Goal: Task Accomplishment & Management: Complete application form

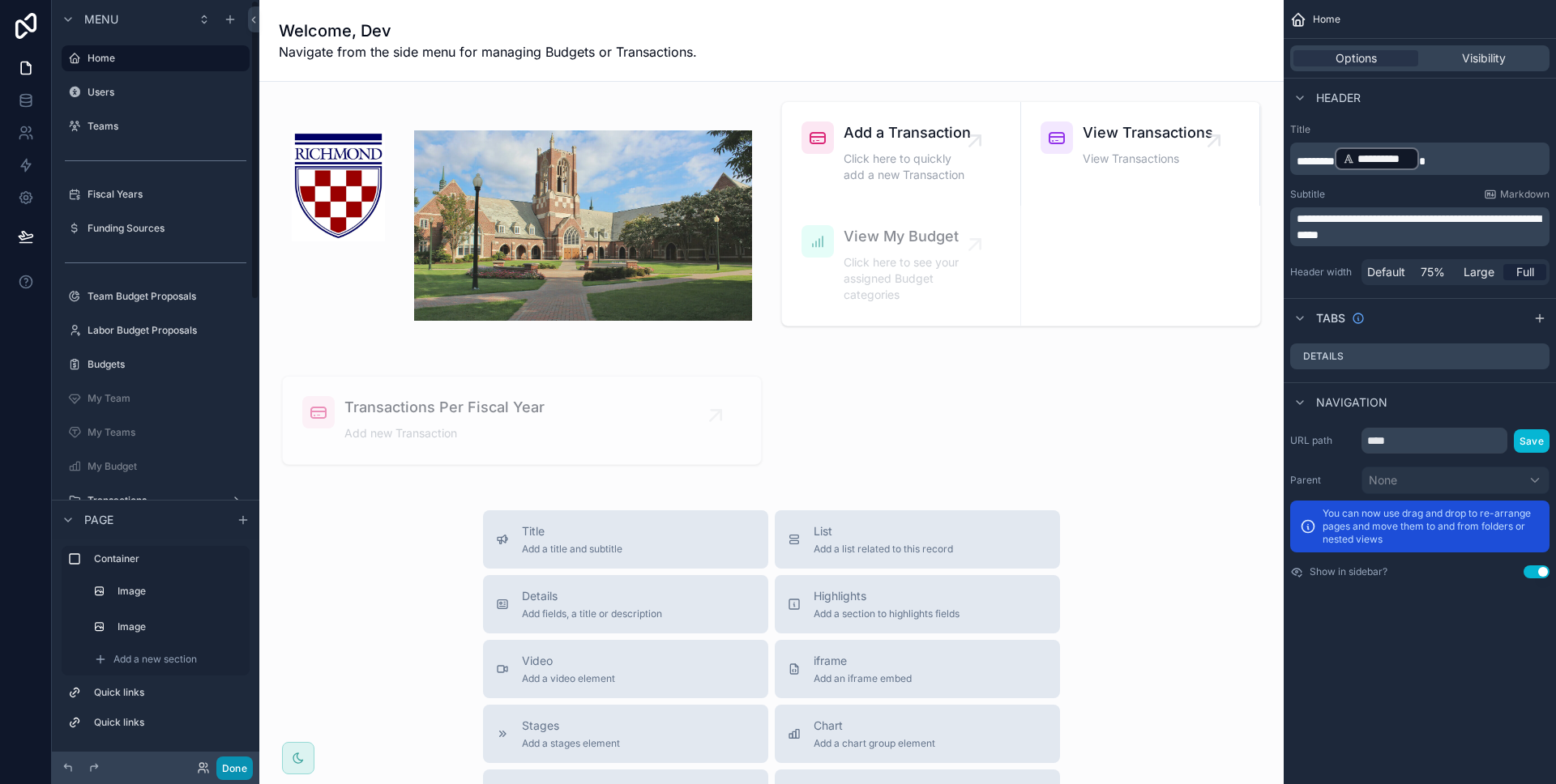
click at [245, 776] on button "Done" at bounding box center [234, 768] width 36 height 24
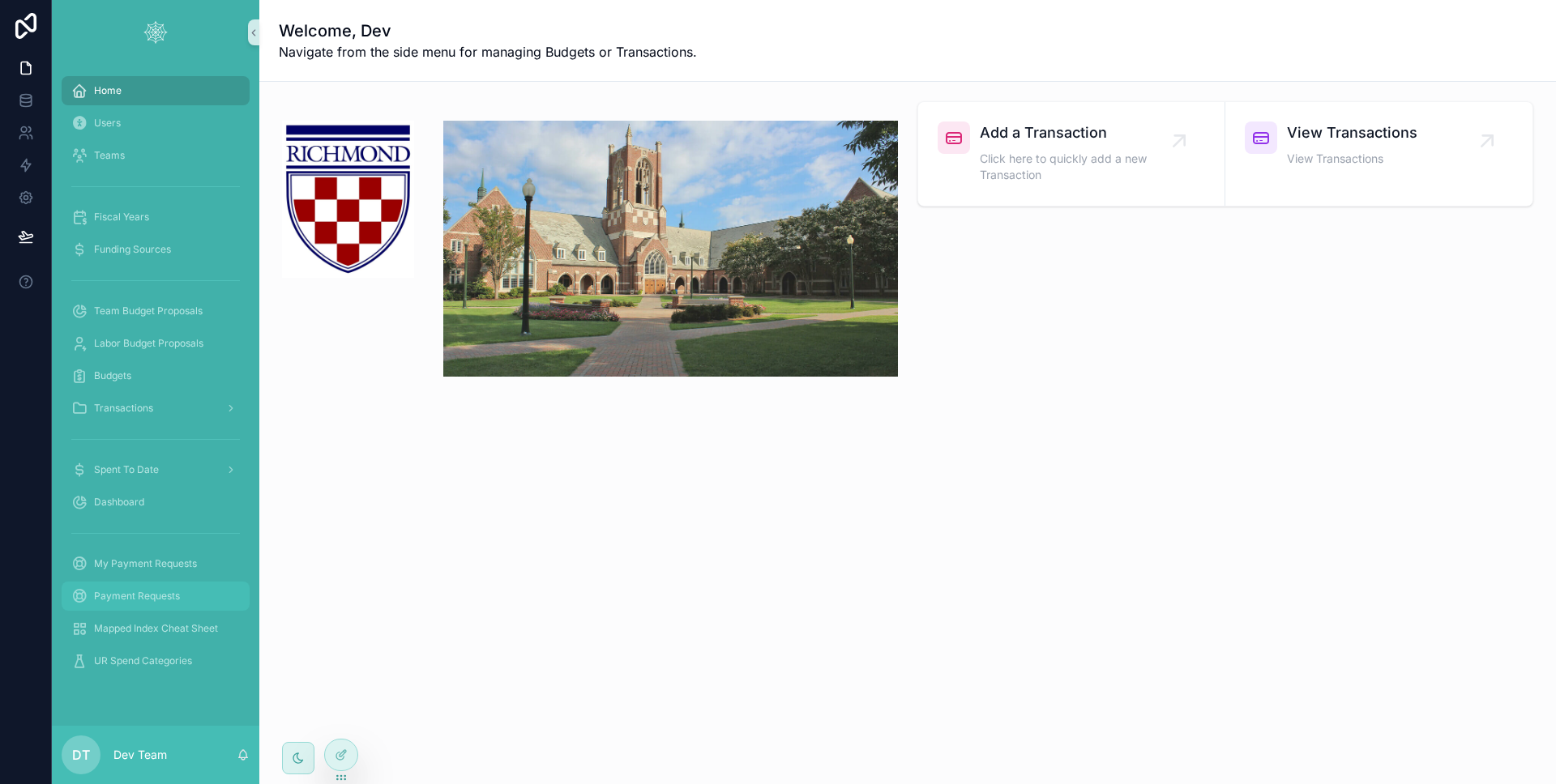
click at [186, 597] on div "Payment Requests" at bounding box center [155, 596] width 168 height 26
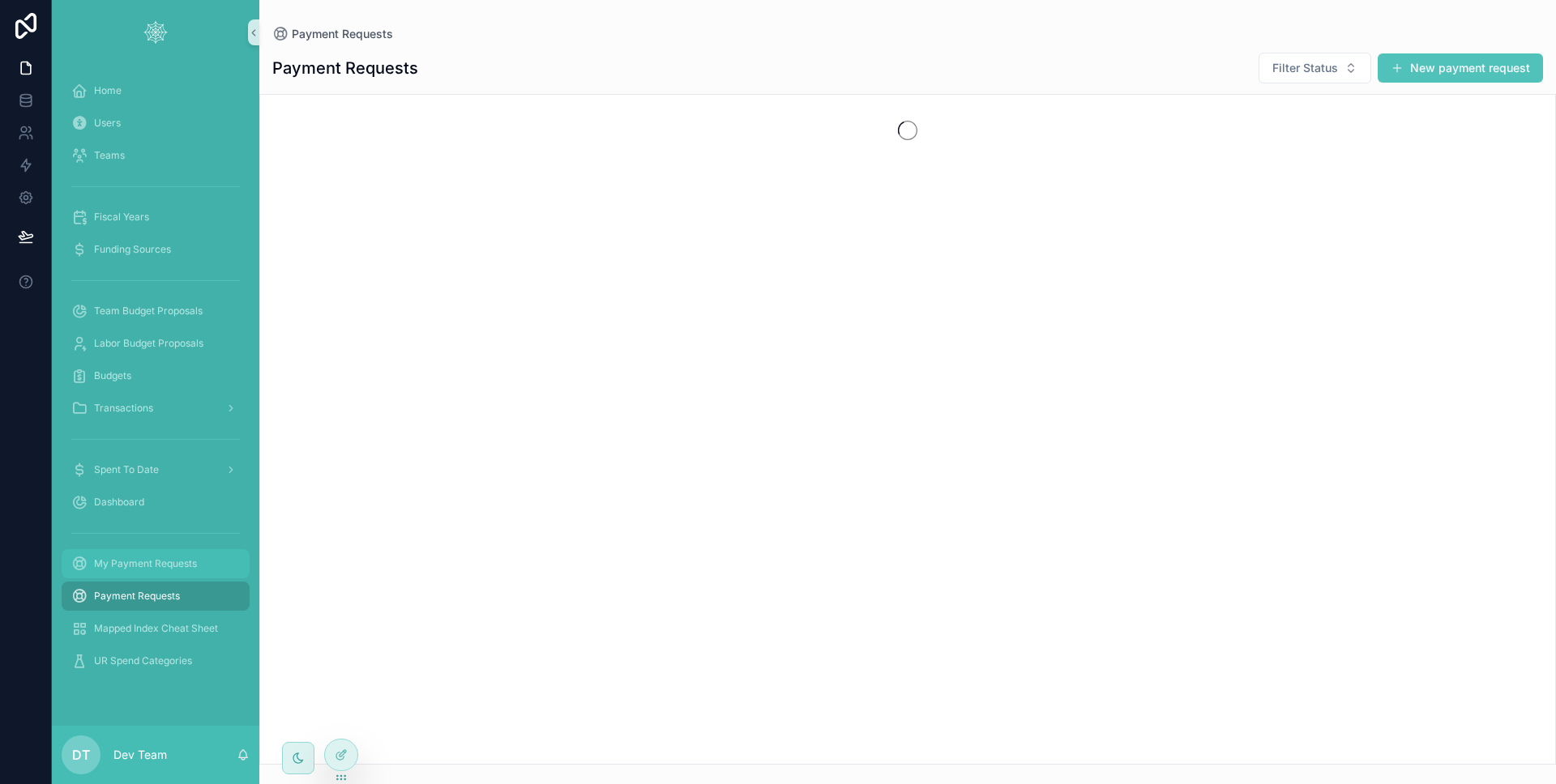
click at [194, 556] on div "My Payment Requests" at bounding box center [155, 563] width 168 height 26
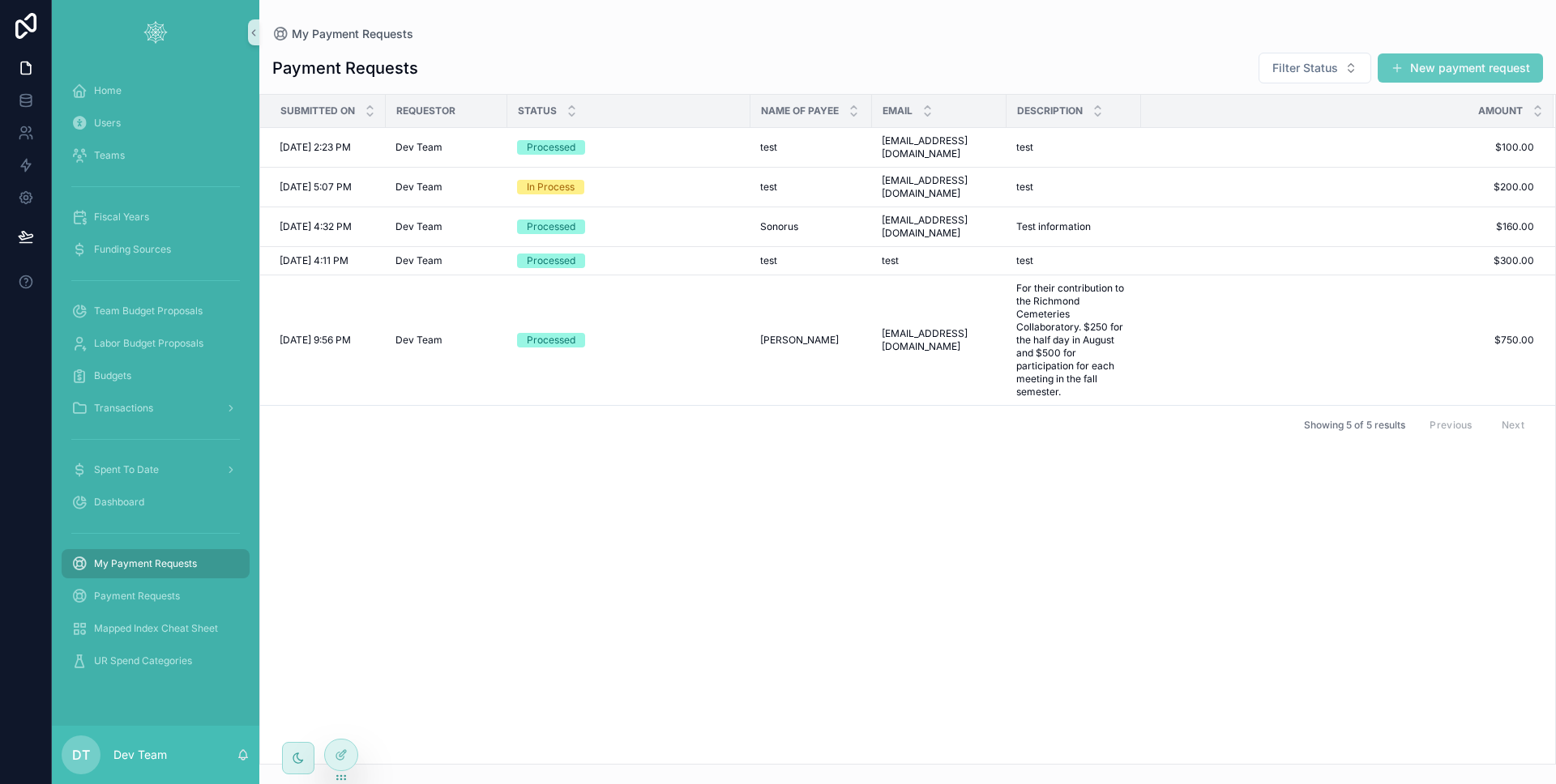
click at [1440, 62] on button "New payment request" at bounding box center [1461, 68] width 166 height 29
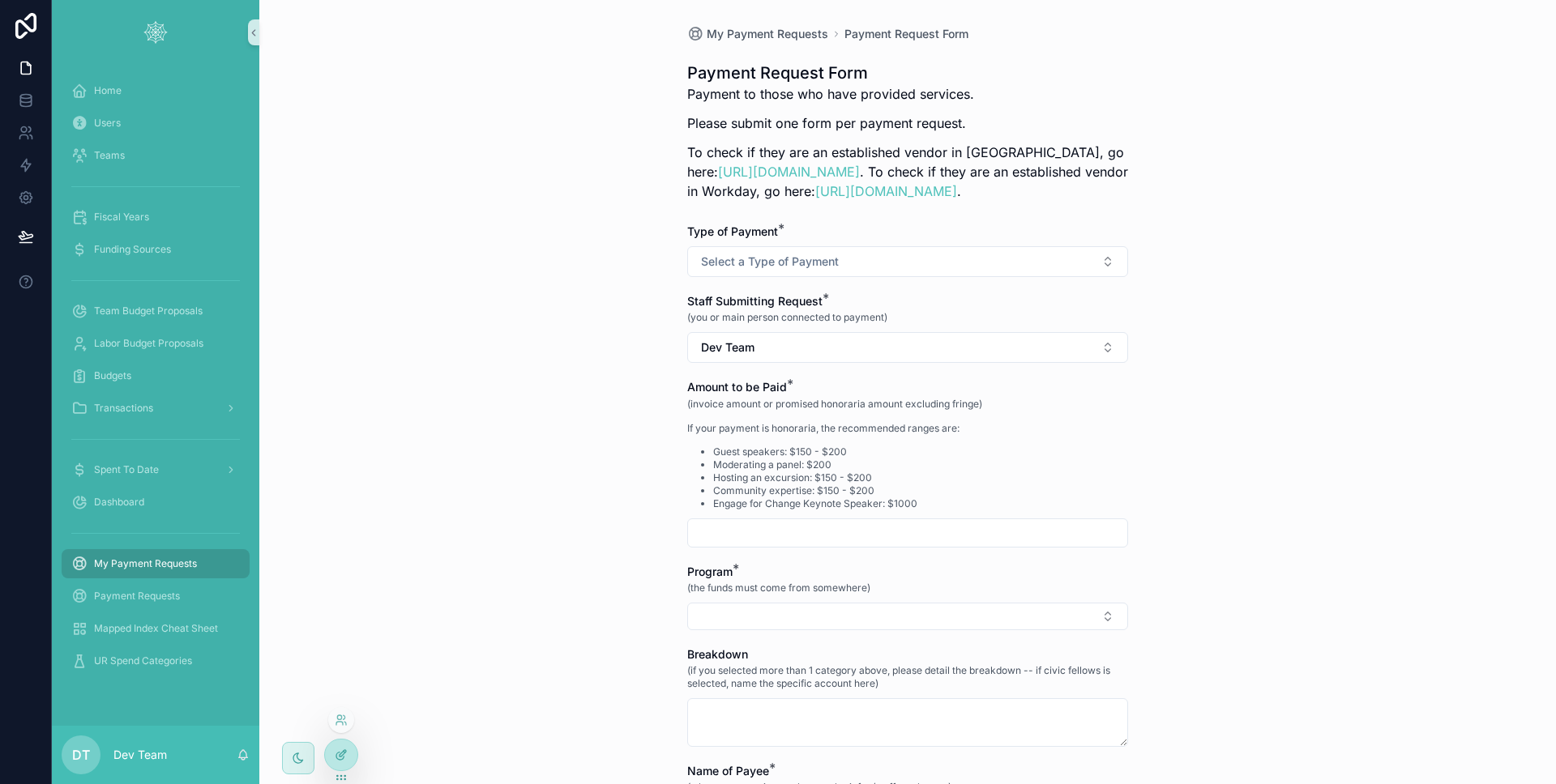
click at [347, 746] on div at bounding box center [341, 755] width 32 height 30
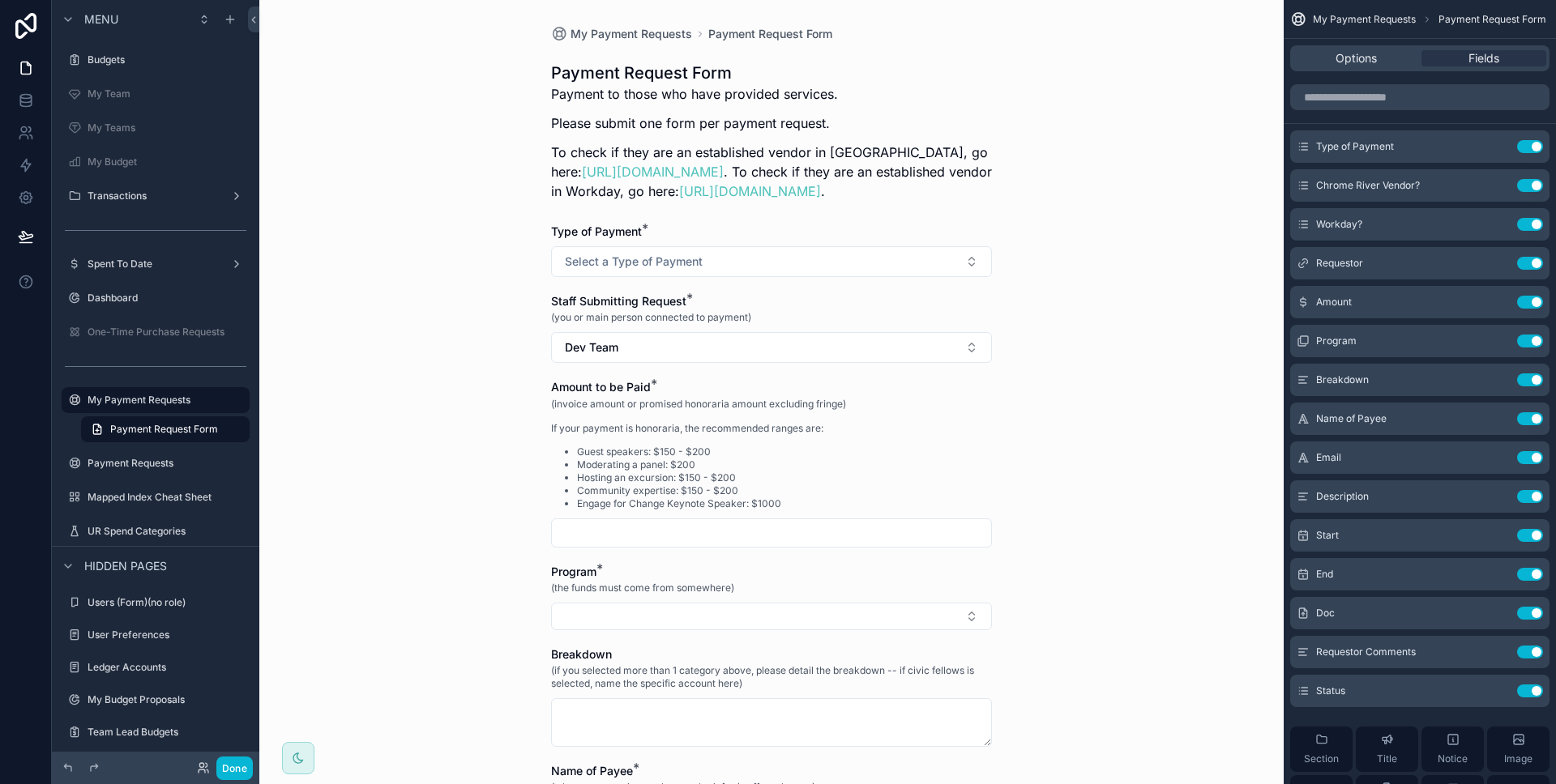
click at [1382, 44] on div "Options Fields" at bounding box center [1420, 58] width 272 height 39
click at [1383, 67] on div "Options Fields" at bounding box center [1420, 58] width 259 height 26
drag, startPoint x: 1387, startPoint y: 63, endPoint x: 1392, endPoint y: 70, distance: 8.6
click at [1386, 63] on div "Options" at bounding box center [1355, 58] width 125 height 16
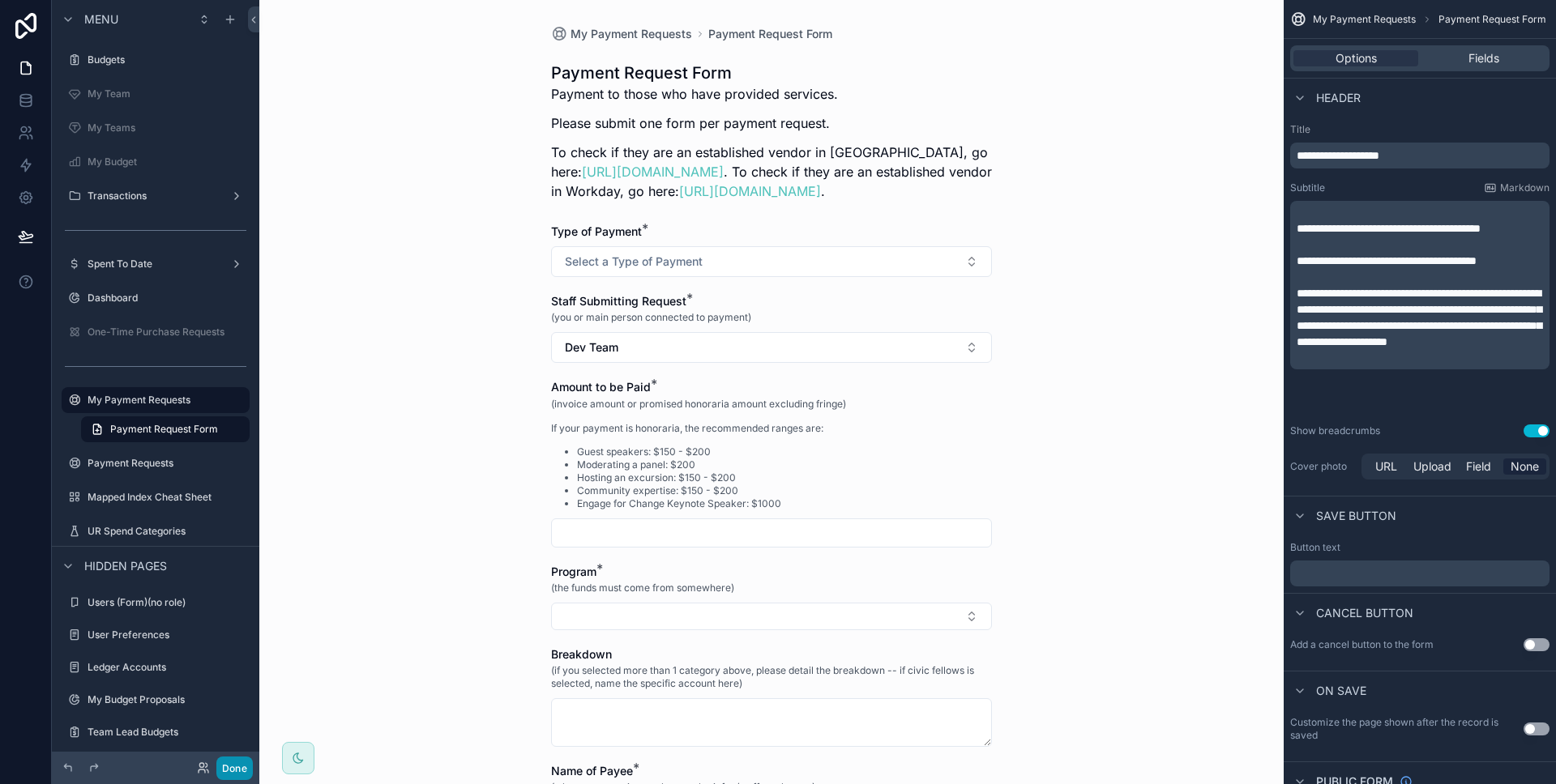
click at [246, 761] on button "Done" at bounding box center [234, 768] width 36 height 24
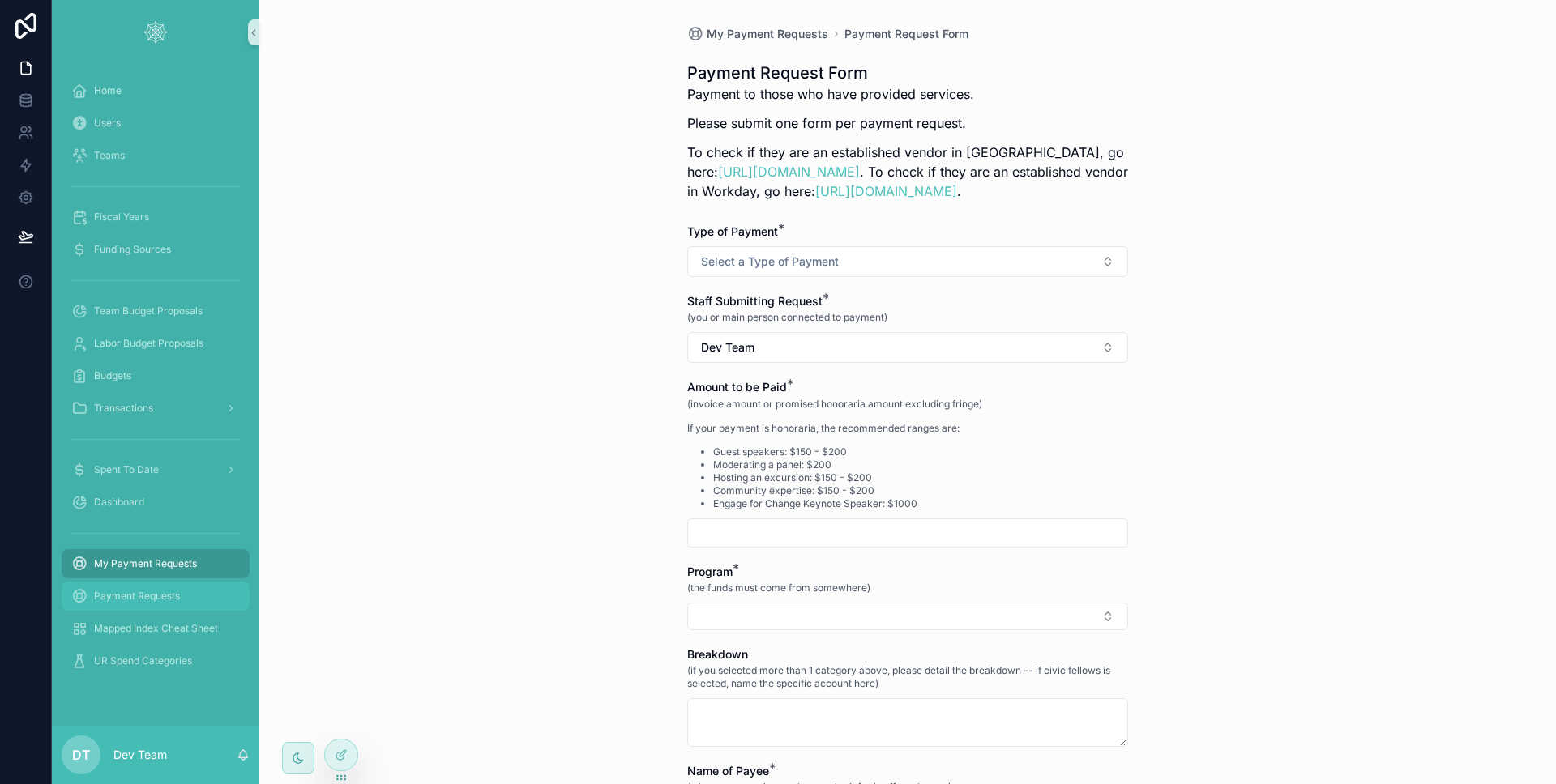
click at [190, 585] on div "Payment Requests" at bounding box center [155, 596] width 168 height 26
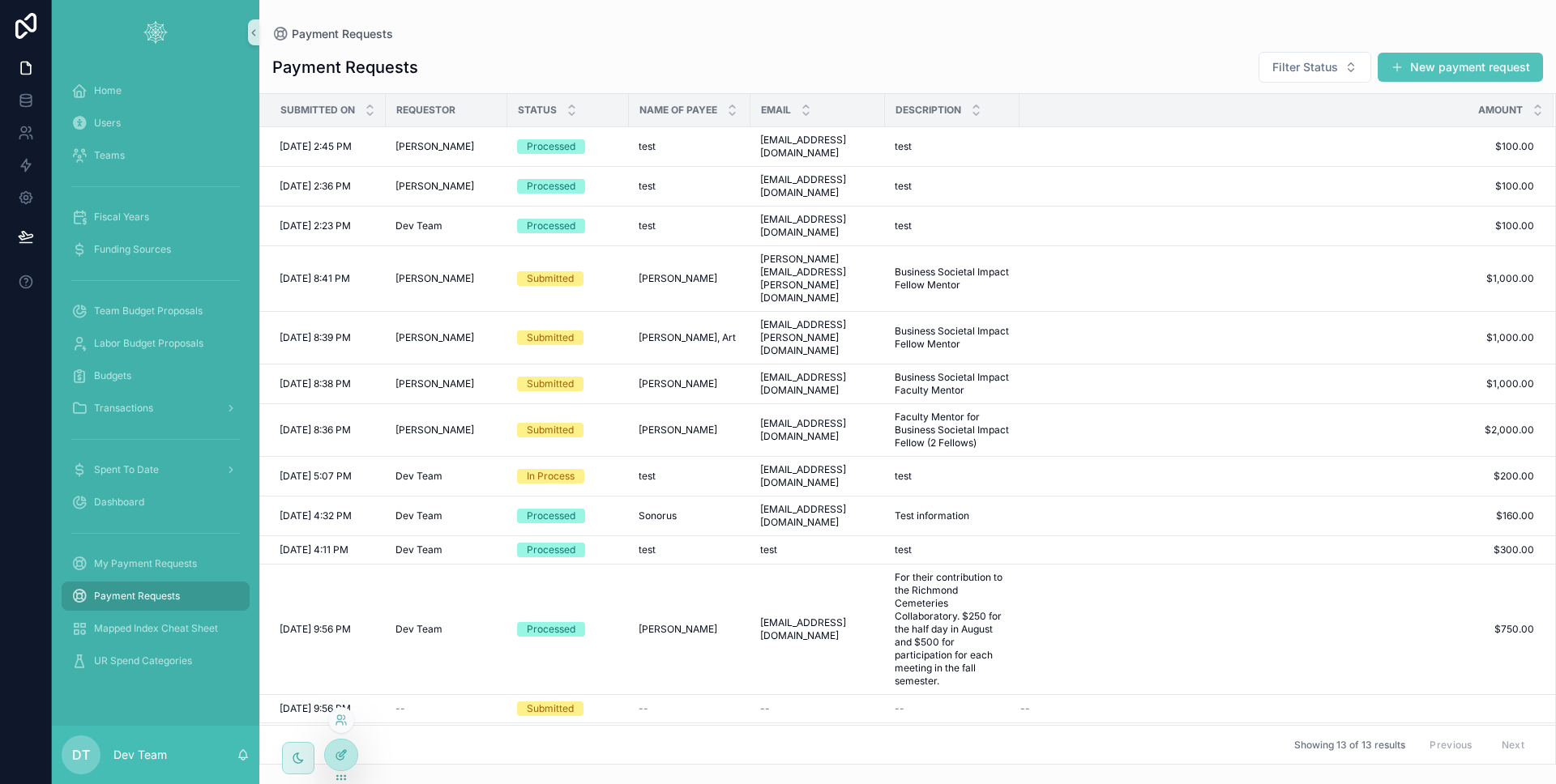
click at [346, 749] on icon at bounding box center [342, 755] width 13 height 13
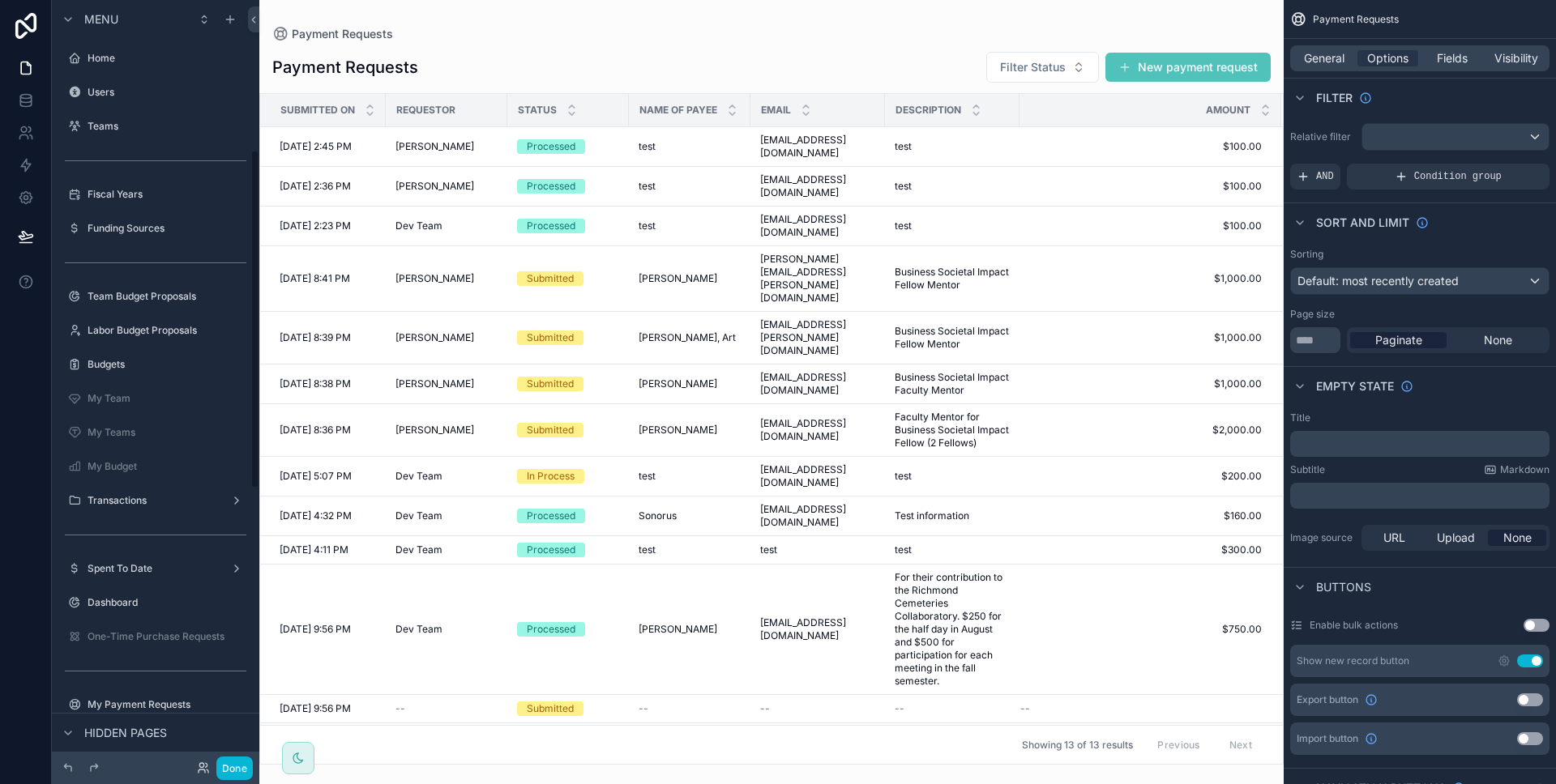
scroll to position [339, 0]
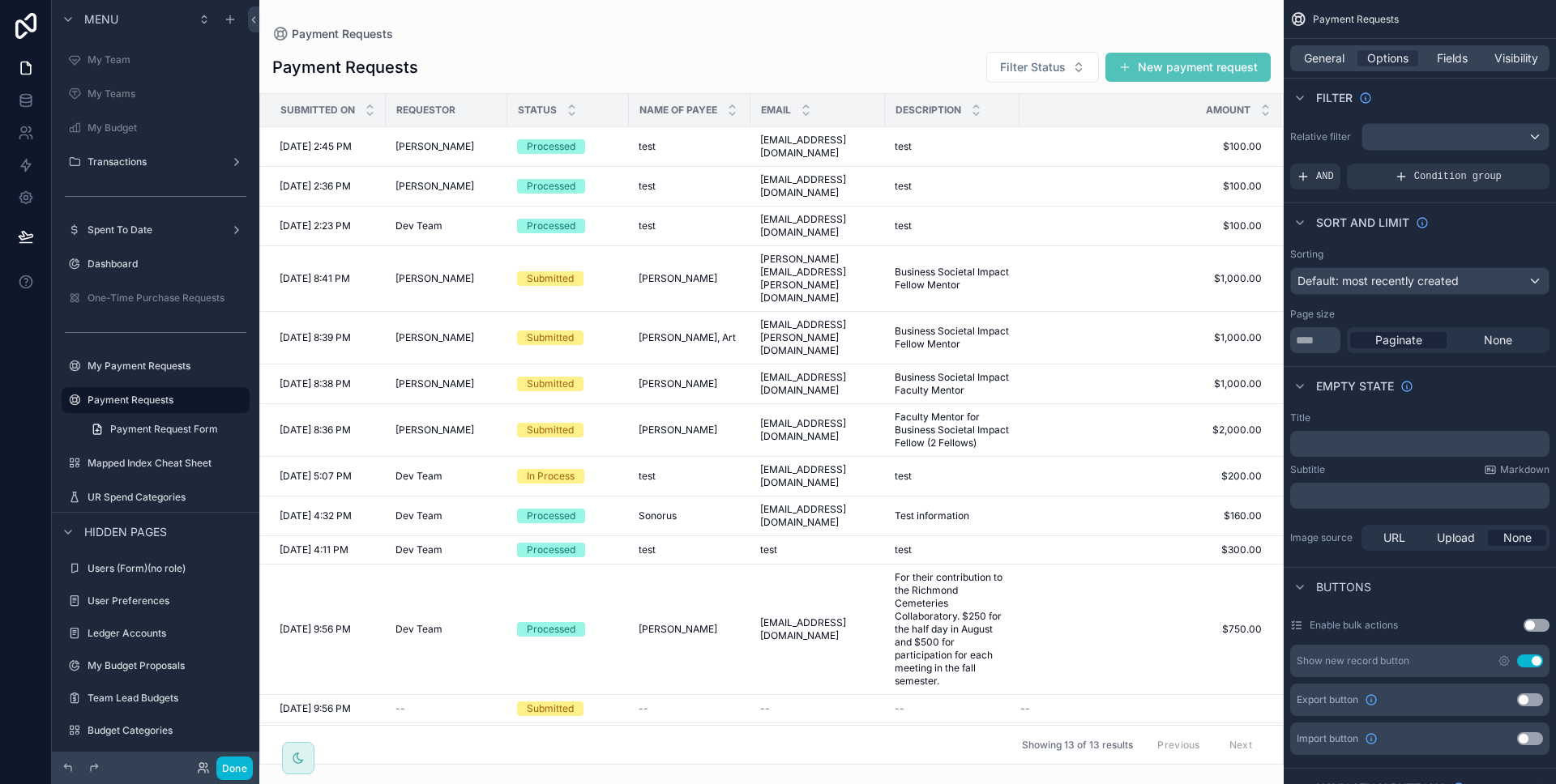
click at [1144, 66] on div "scrollable content" at bounding box center [771, 392] width 1024 height 784
click at [1145, 66] on button "New payment request" at bounding box center [1188, 67] width 166 height 29
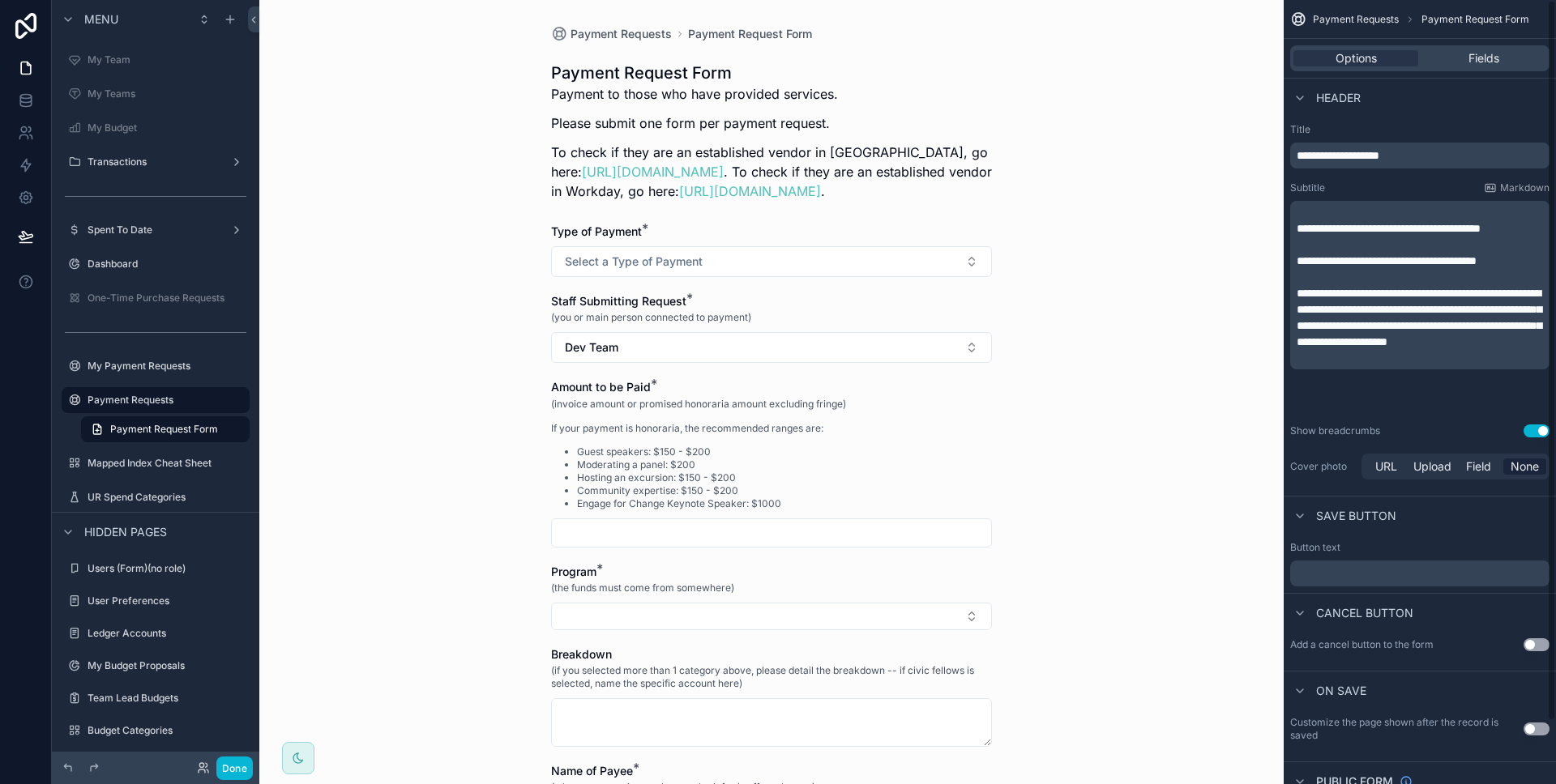
click at [1477, 69] on div "Options Fields" at bounding box center [1420, 58] width 259 height 26
click at [1476, 67] on div "Options Fields" at bounding box center [1420, 58] width 259 height 26
click at [1477, 63] on span "Fields" at bounding box center [1484, 58] width 30 height 16
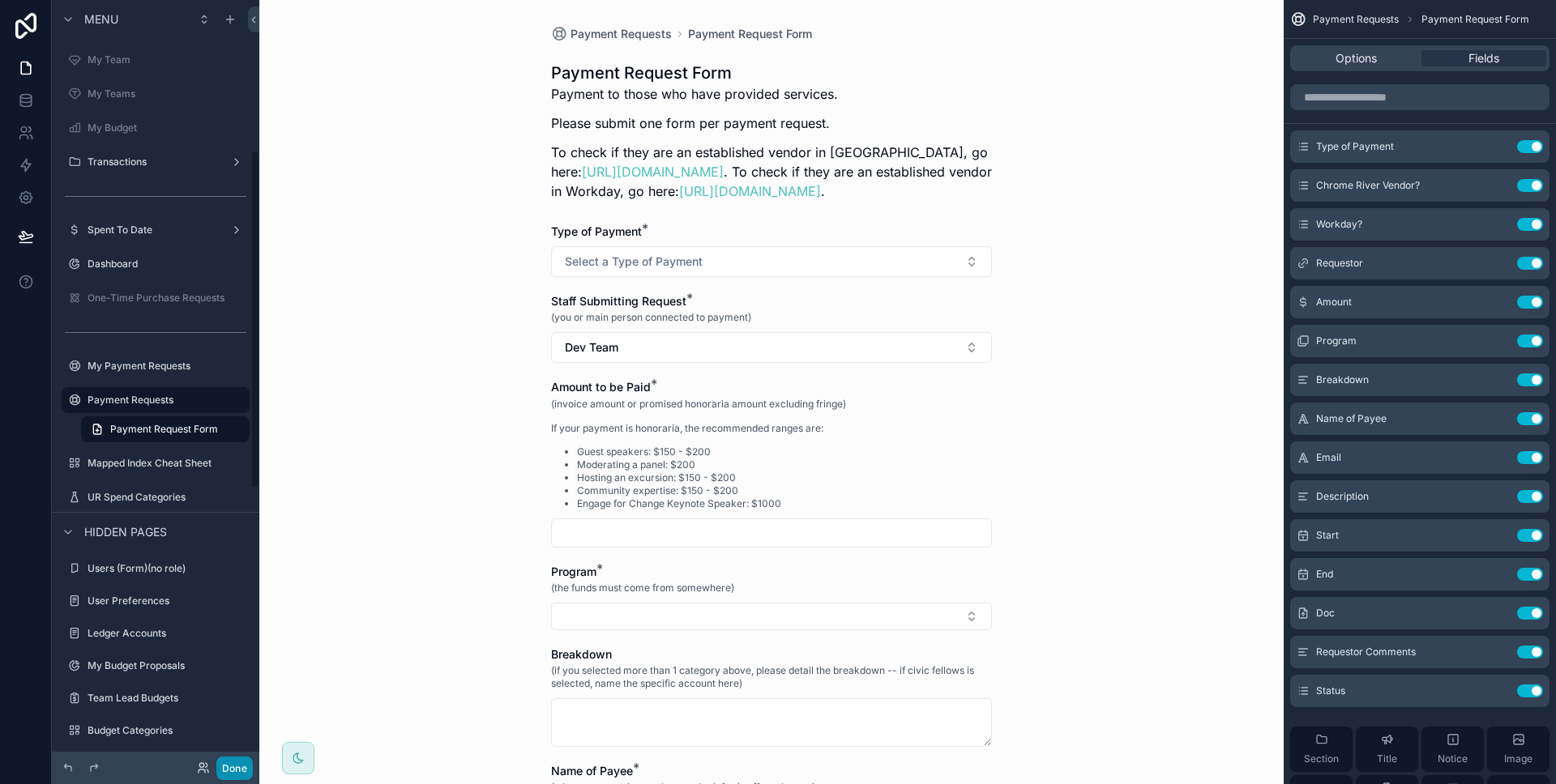
click at [244, 761] on button "Done" at bounding box center [234, 768] width 36 height 24
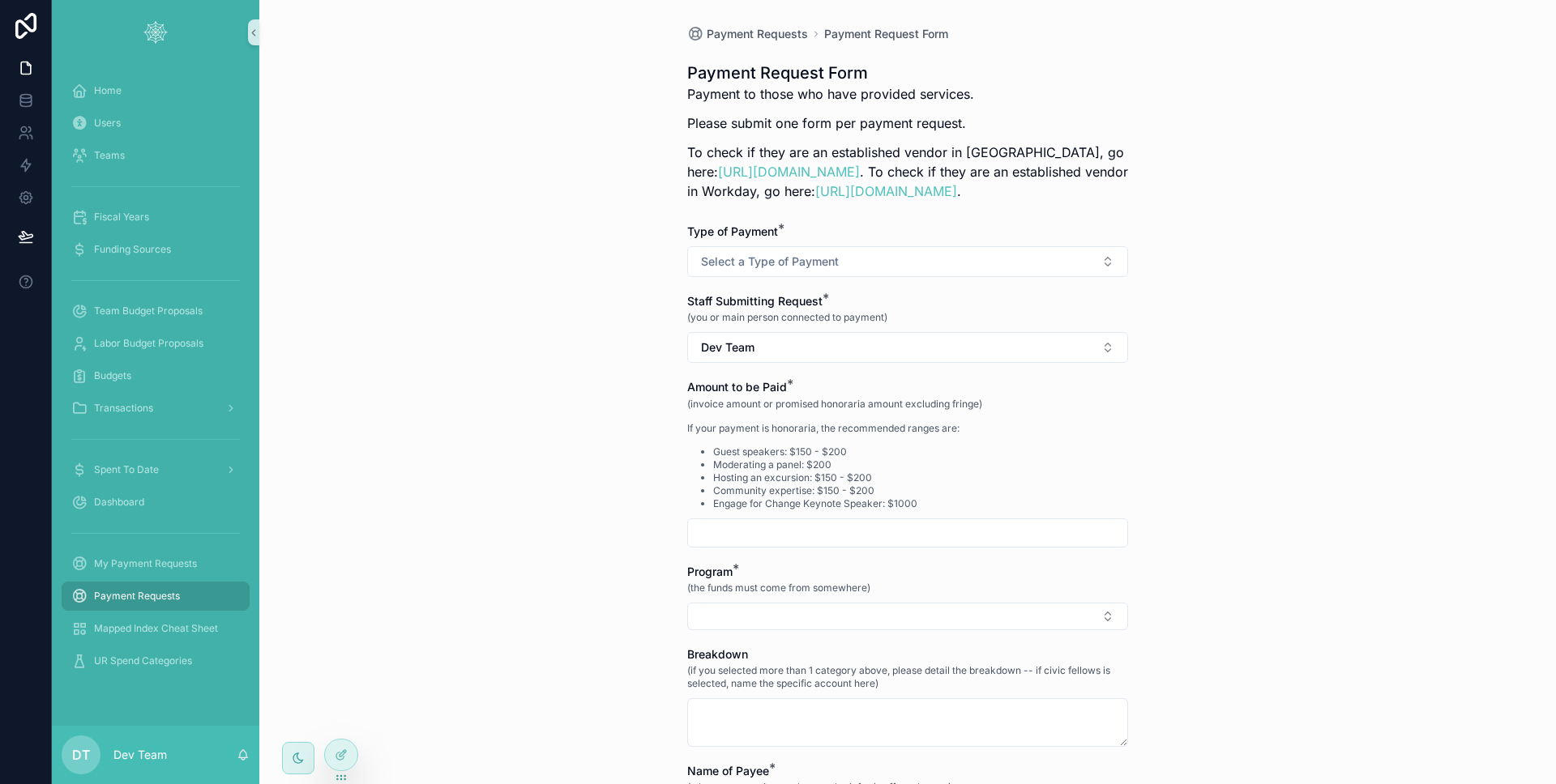
click at [161, 592] on span "Payment Requests" at bounding box center [137, 597] width 86 height 13
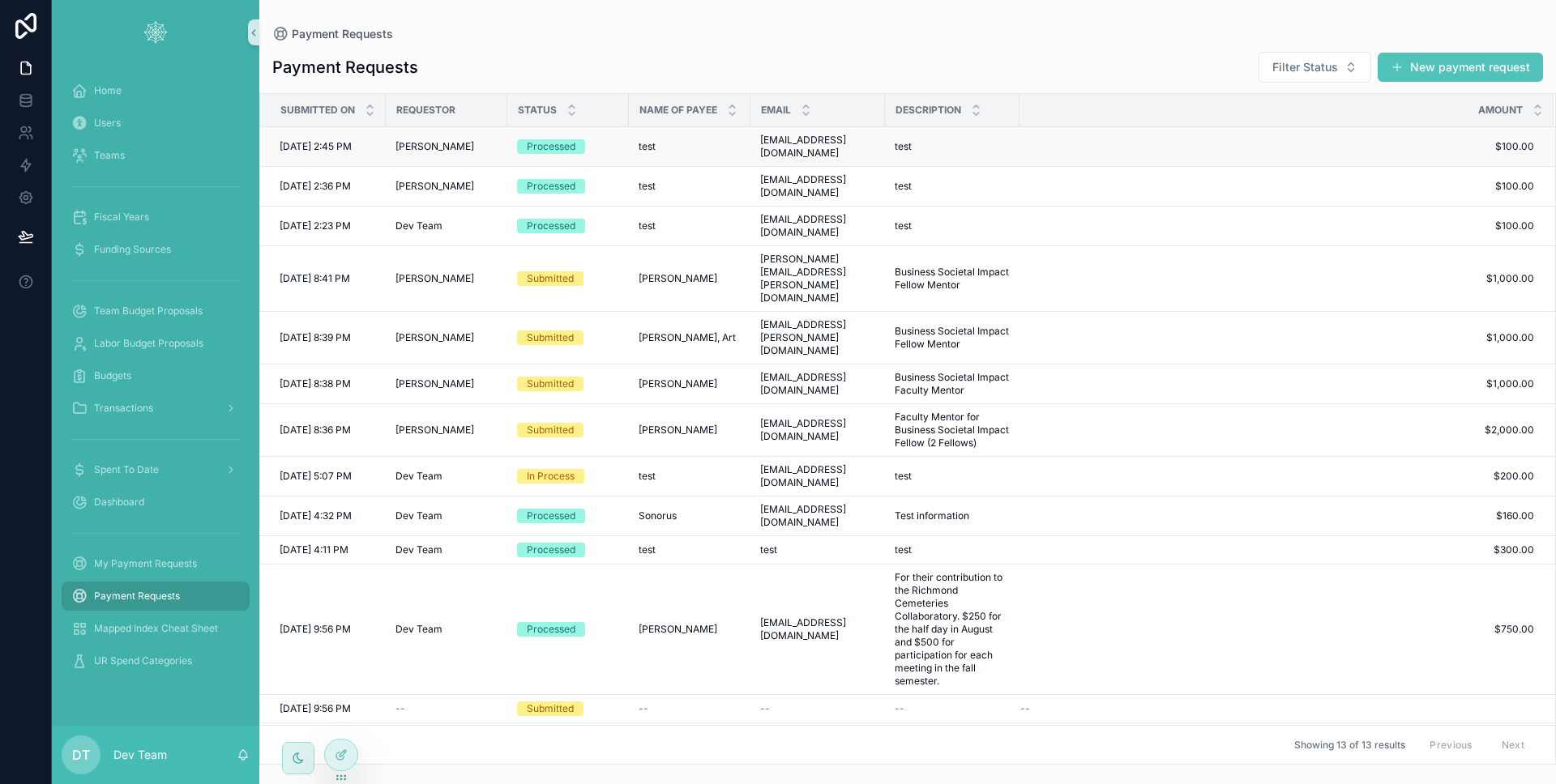
click at [734, 146] on div "test test" at bounding box center [689, 147] width 102 height 13
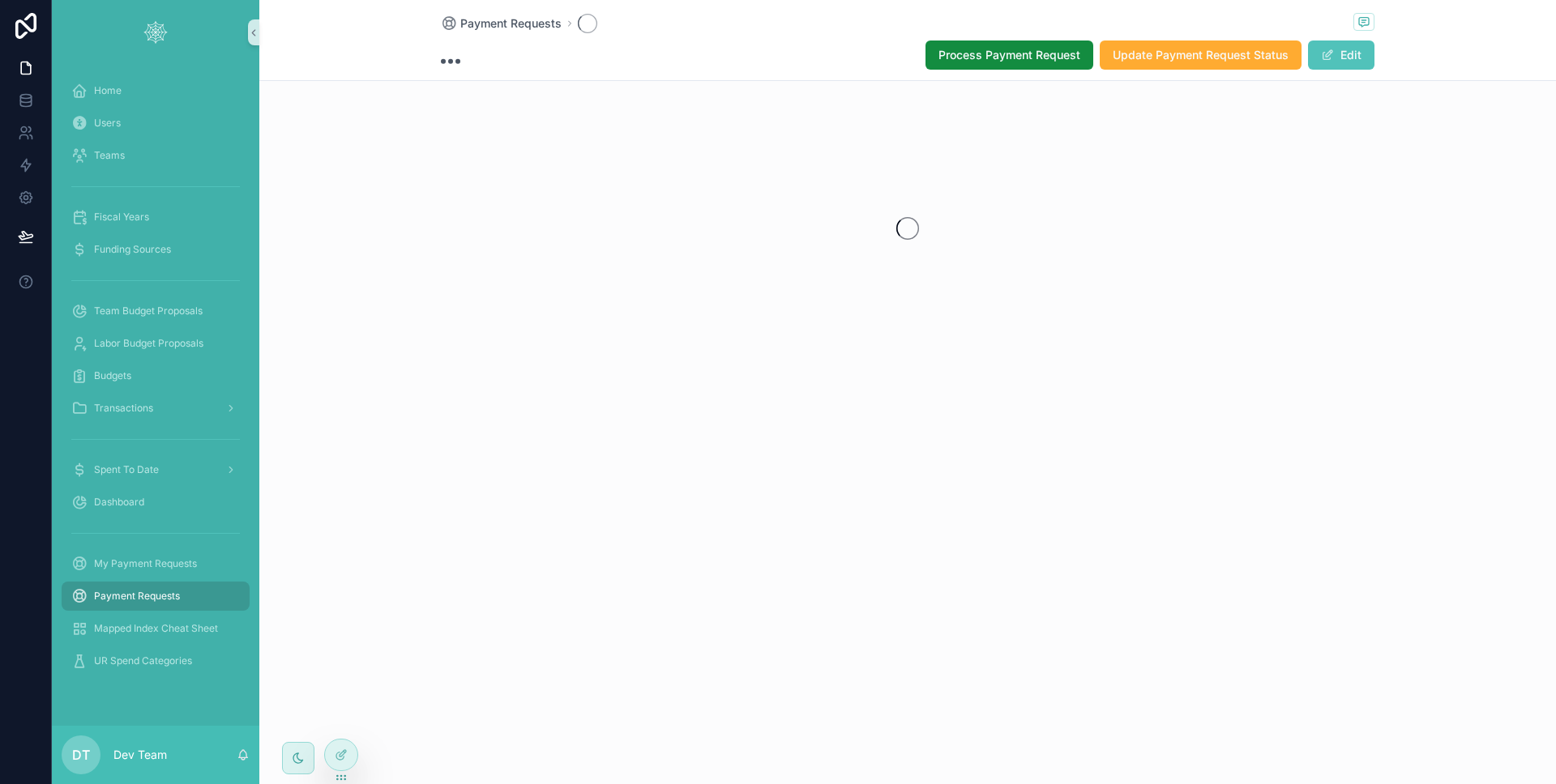
click at [731, 139] on div "scrollable content" at bounding box center [907, 228] width 1296 height 256
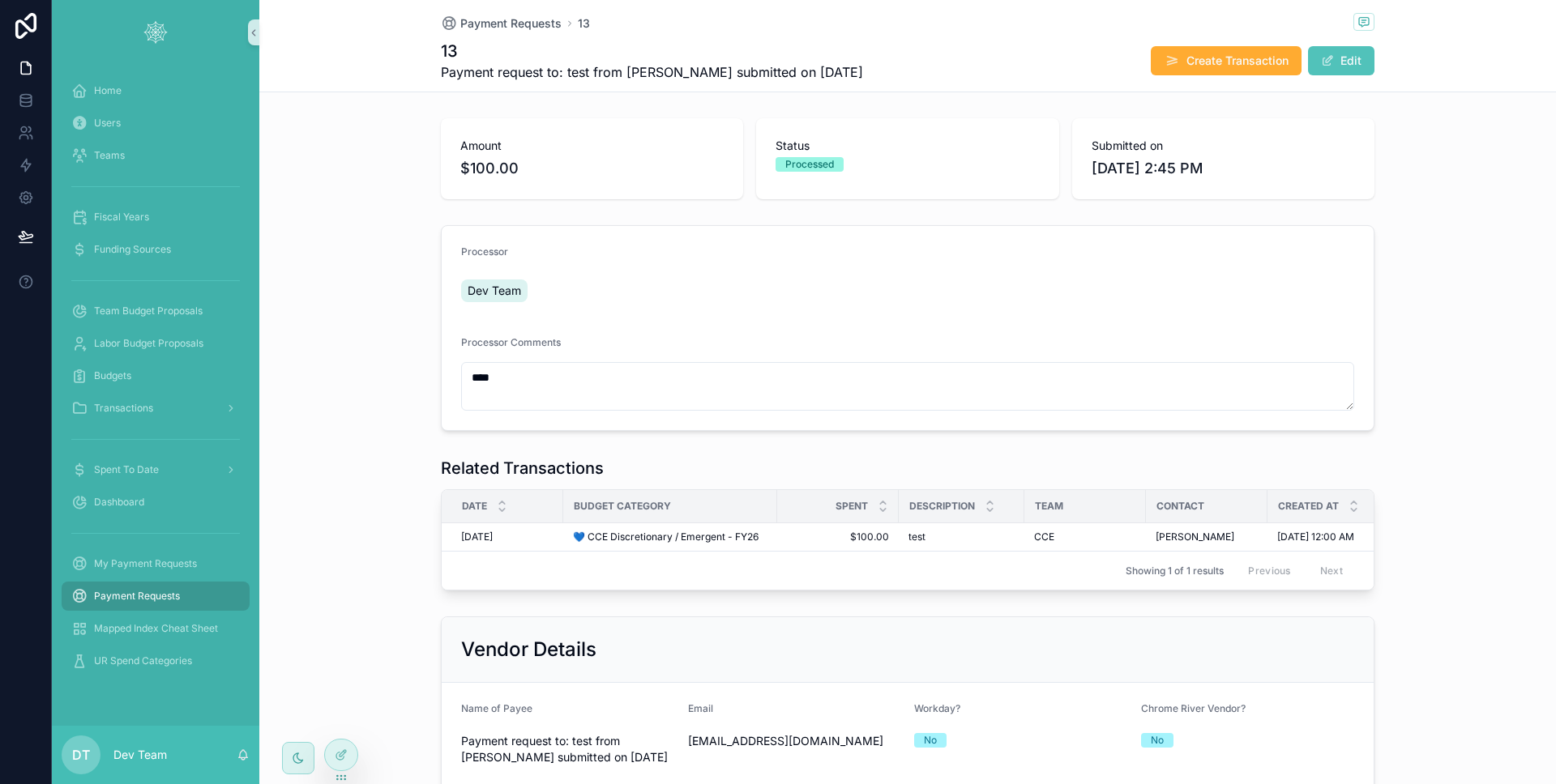
click at [161, 584] on div "Payment Requests" at bounding box center [155, 596] width 168 height 26
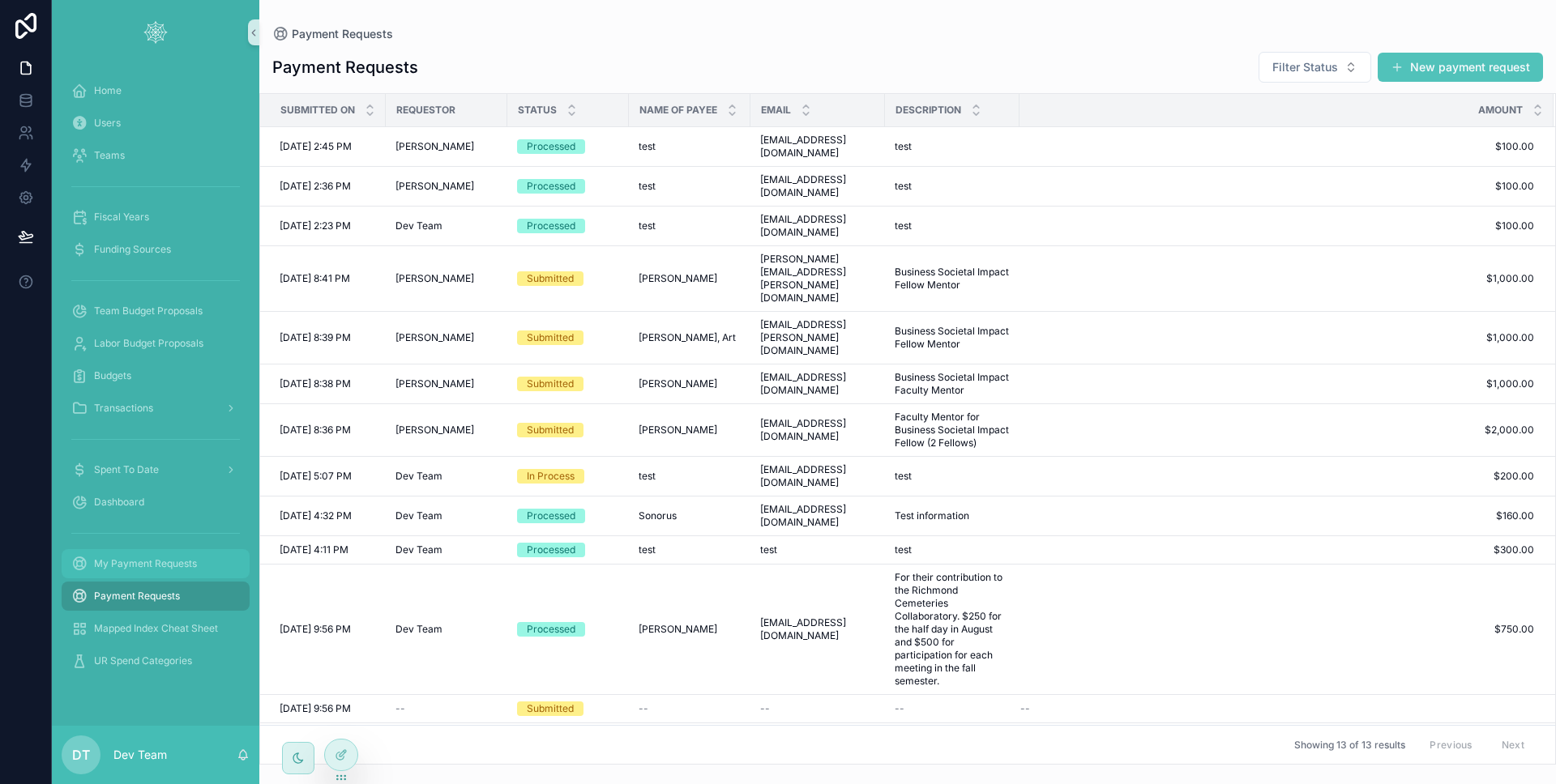
click at [167, 575] on div "My Payment Requests" at bounding box center [155, 563] width 168 height 26
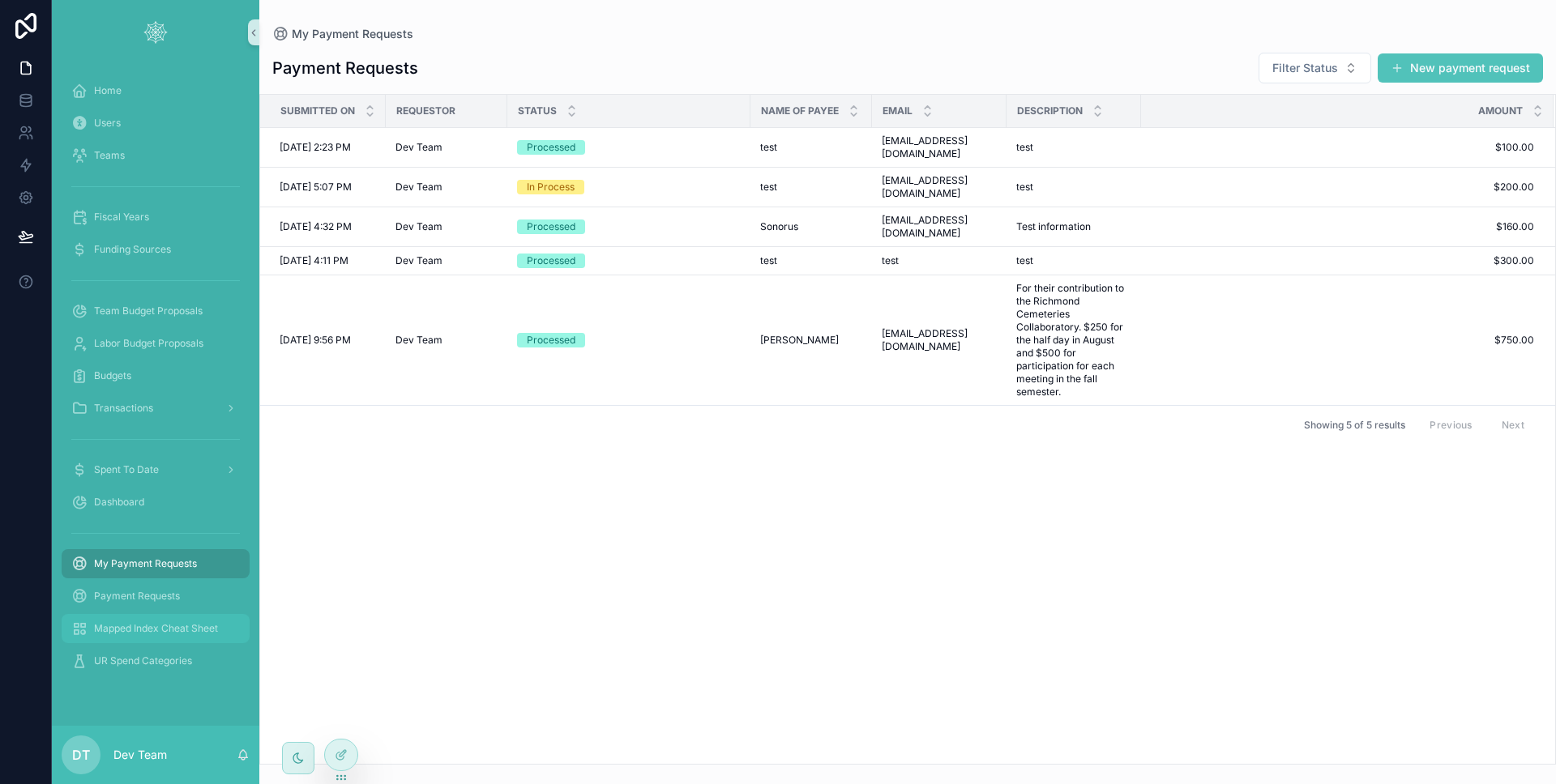
click at [160, 619] on div "Mapped Index Cheat Sheet" at bounding box center [155, 628] width 168 height 26
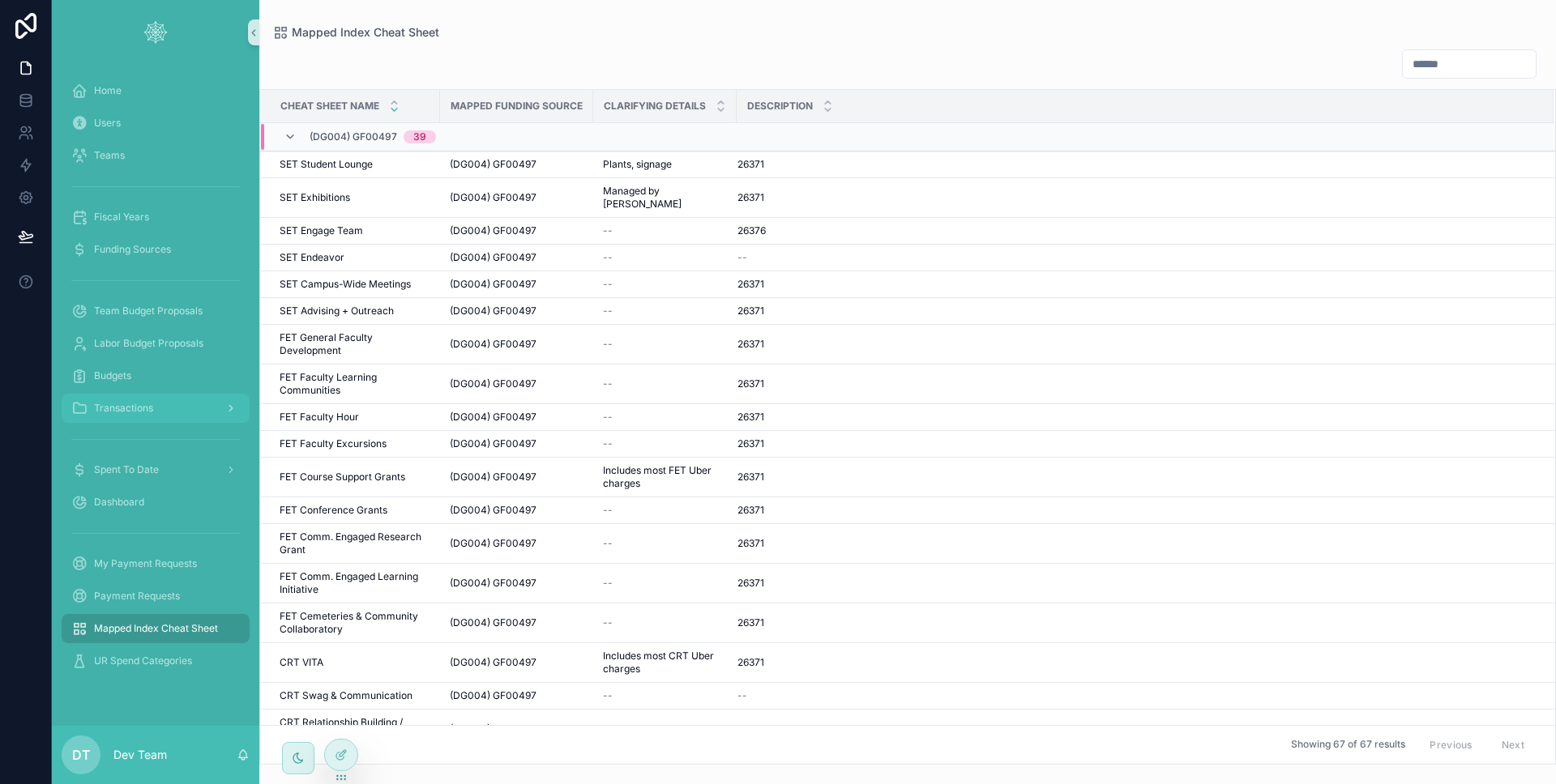
click at [149, 413] on span "Transactions" at bounding box center [124, 408] width 59 height 13
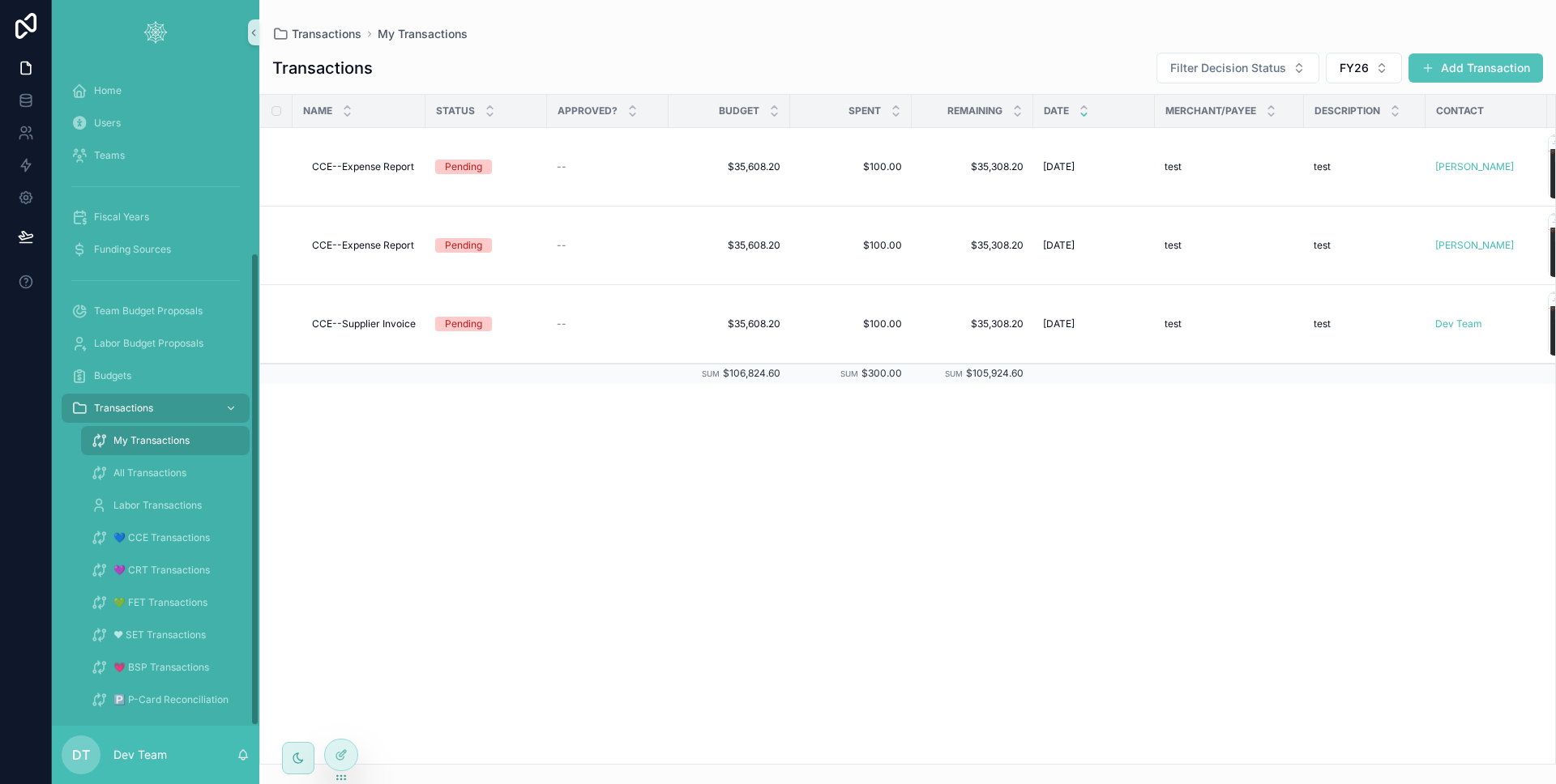
scroll to position [263, 0]
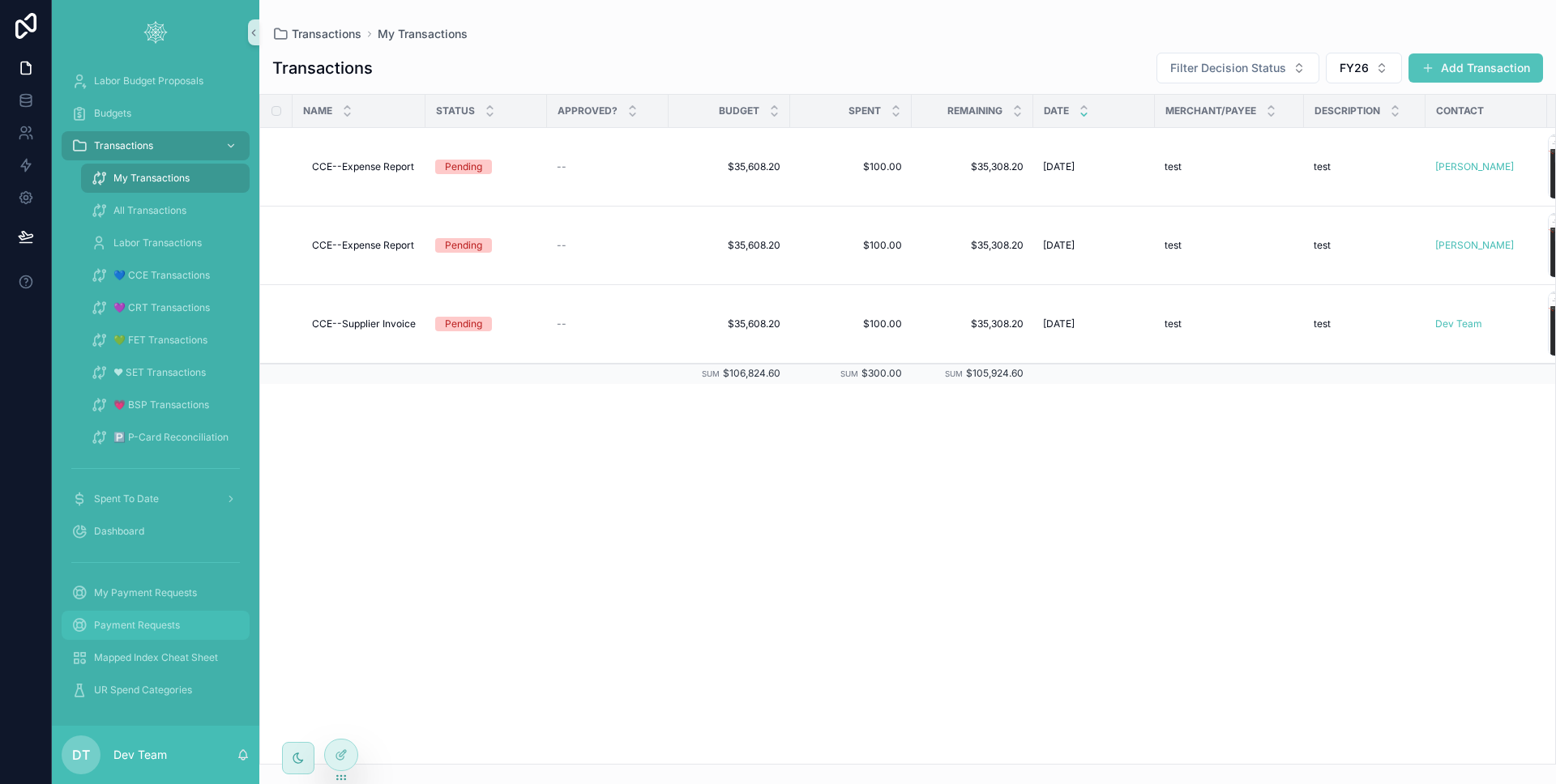
click at [150, 619] on span "Payment Requests" at bounding box center [137, 626] width 86 height 13
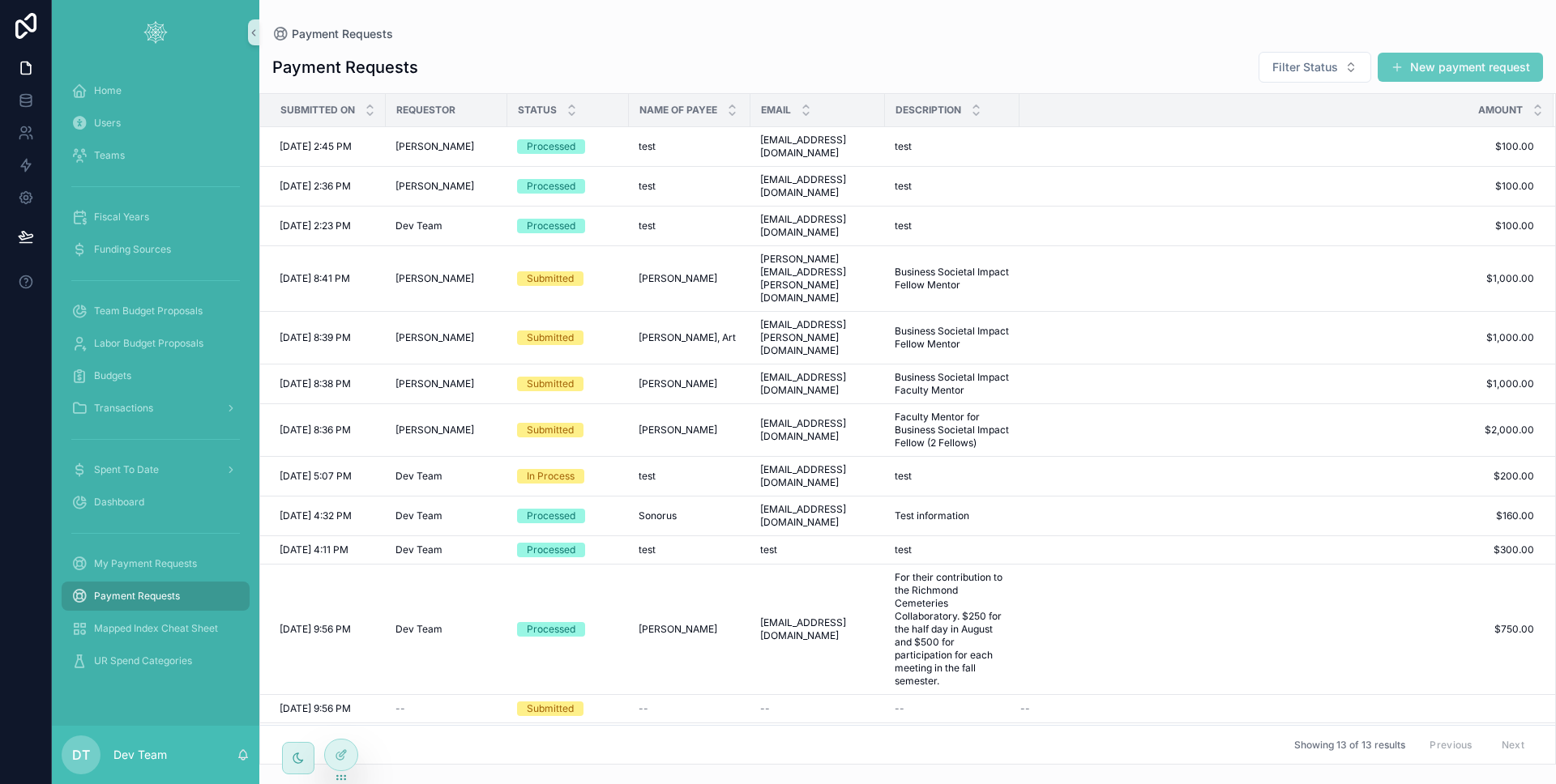
click at [1434, 72] on button "New payment request" at bounding box center [1461, 67] width 166 height 29
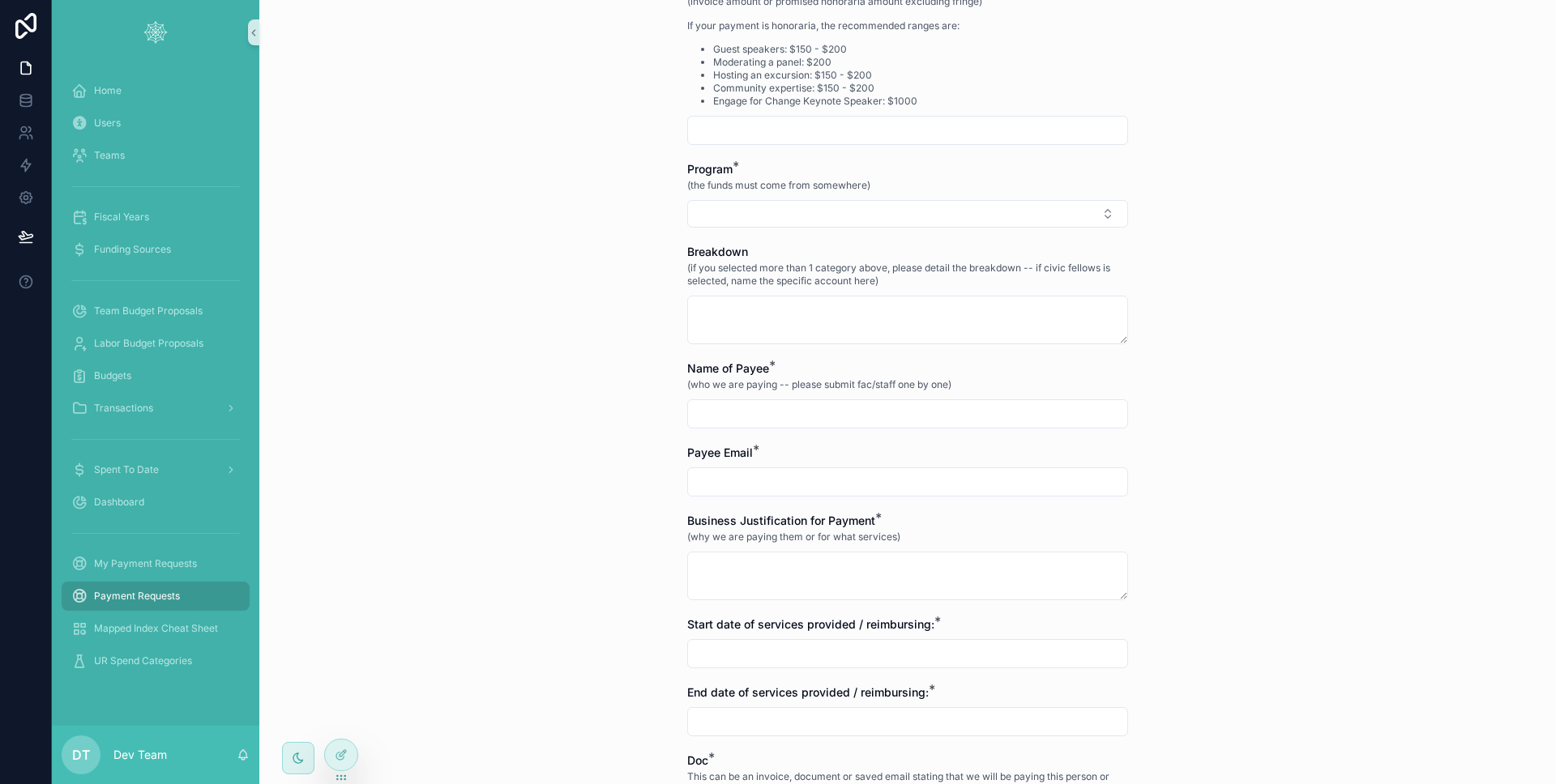
scroll to position [747, 0]
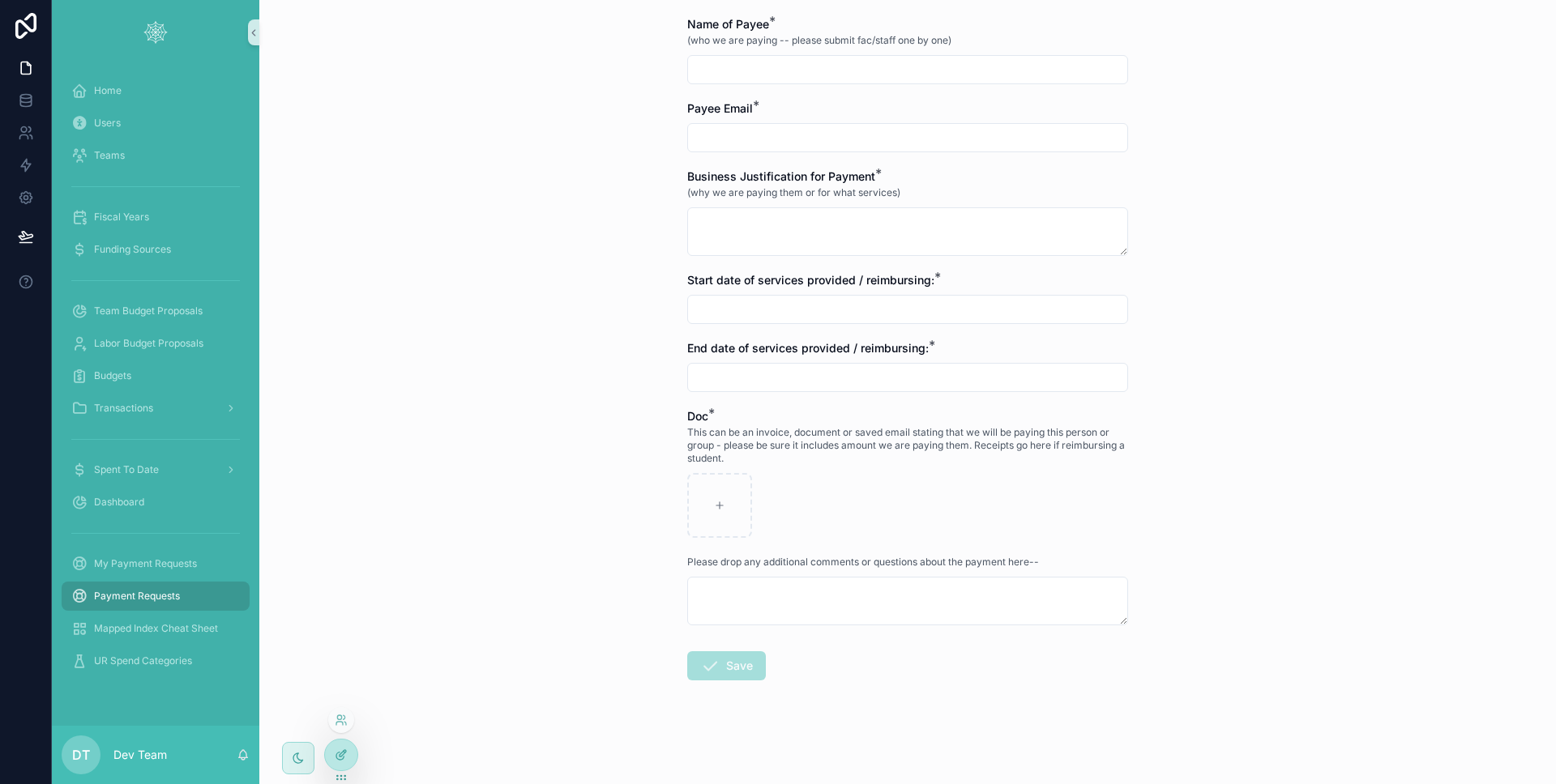
click at [349, 748] on div at bounding box center [341, 755] width 32 height 30
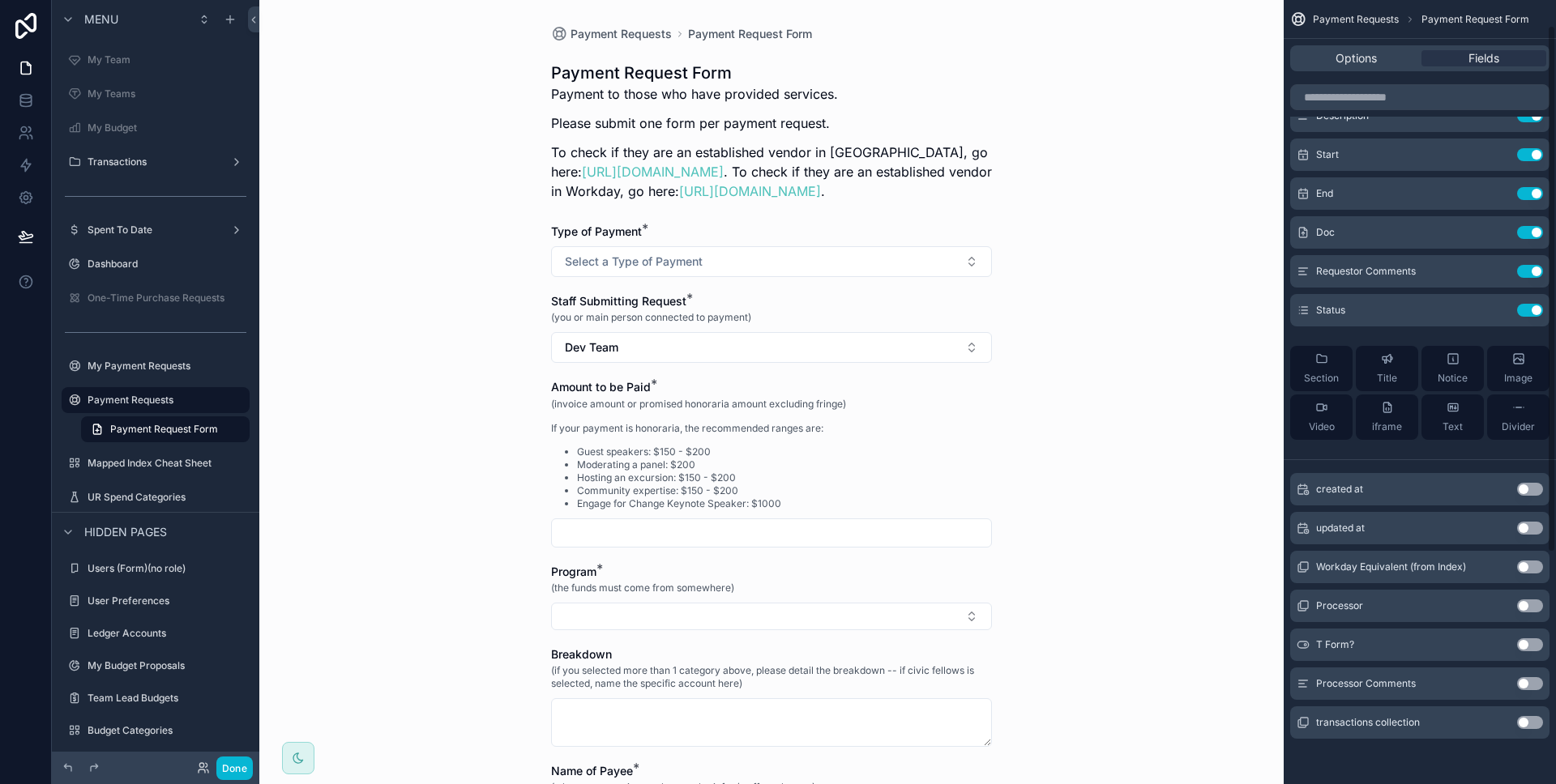
scroll to position [0, 0]
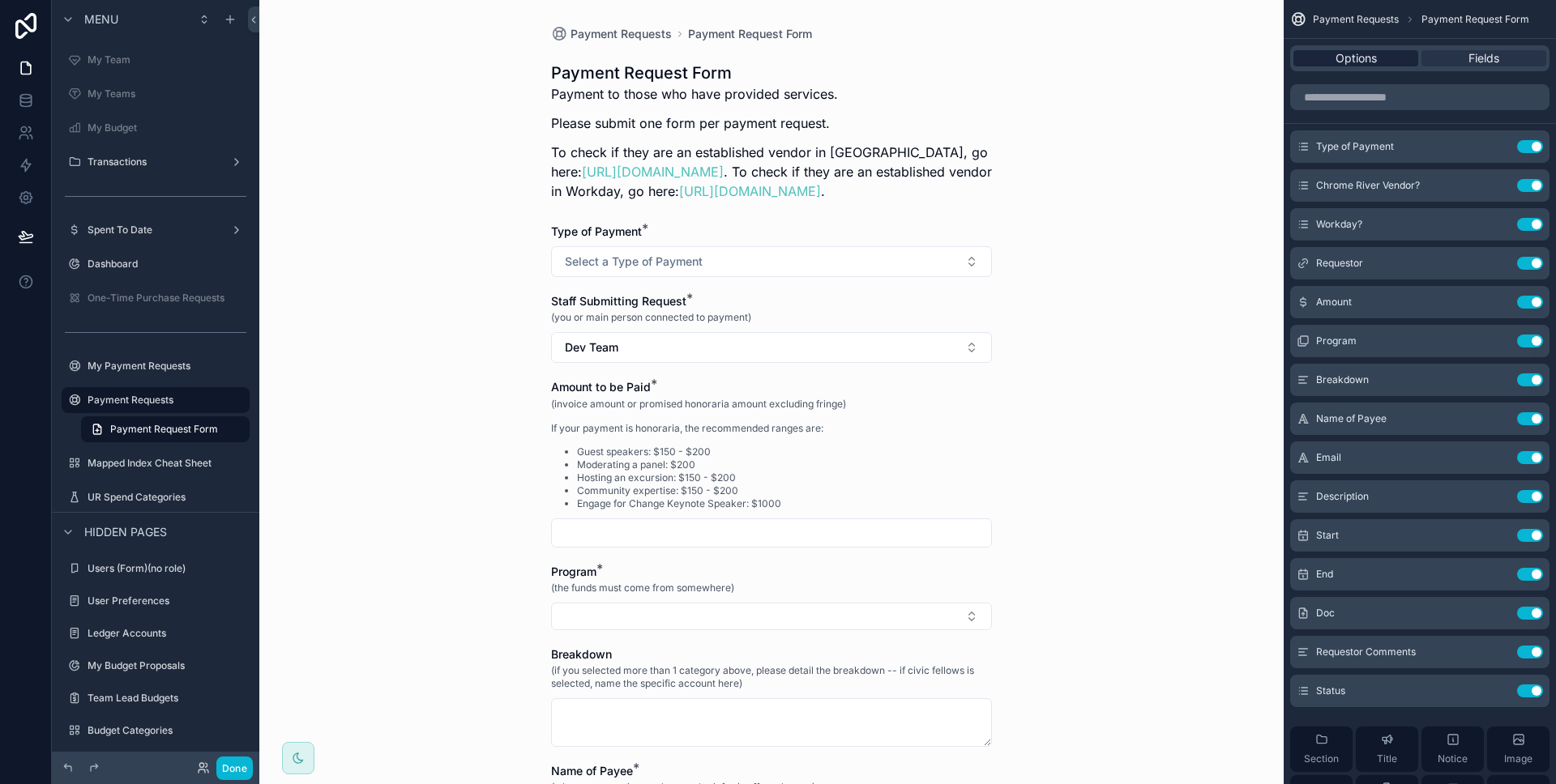
click at [1372, 64] on span "Options" at bounding box center [1355, 58] width 41 height 16
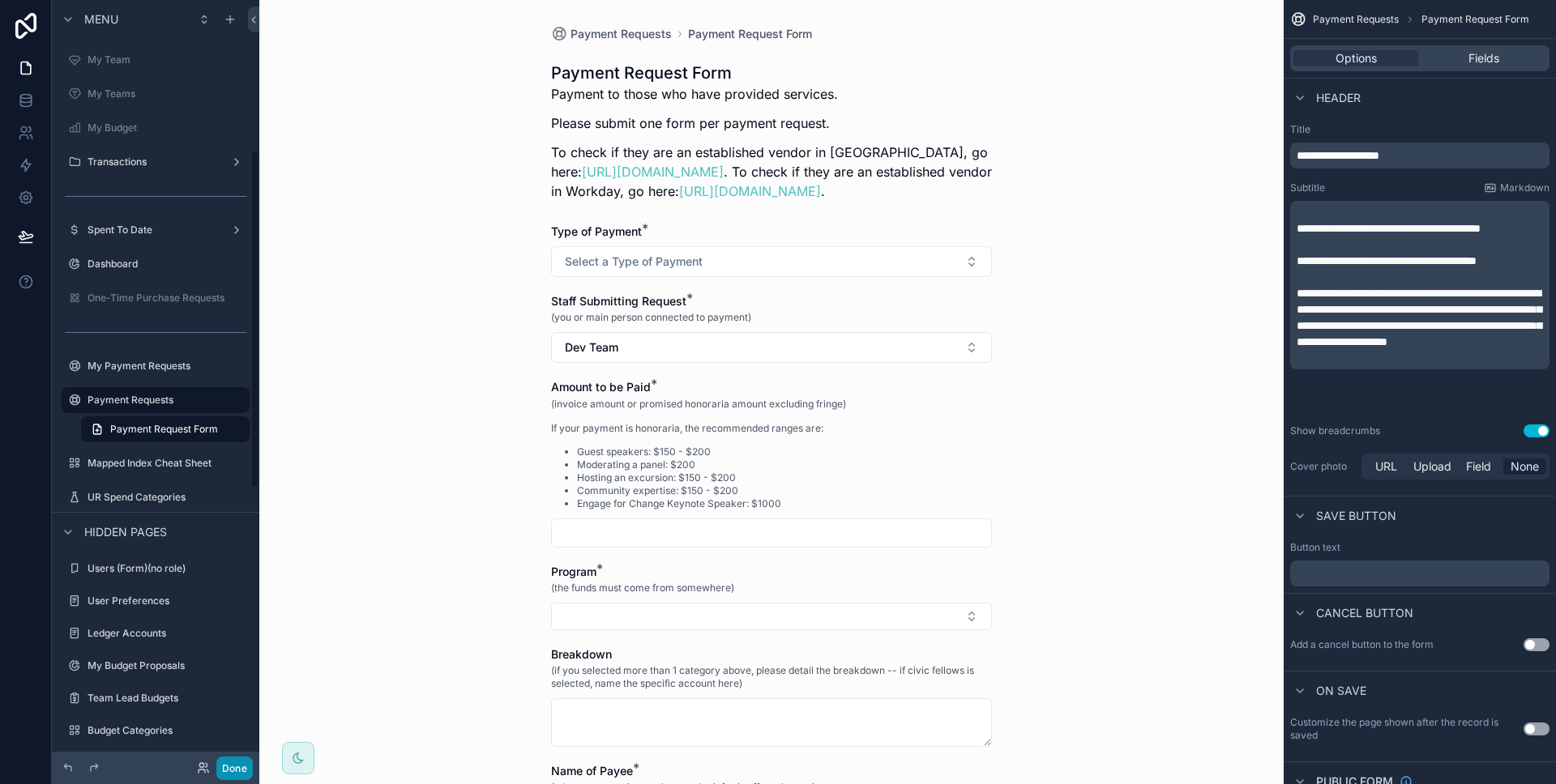
drag, startPoint x: 230, startPoint y: 760, endPoint x: 259, endPoint y: 708, distance: 59.5
click at [231, 760] on button "Done" at bounding box center [234, 768] width 36 height 24
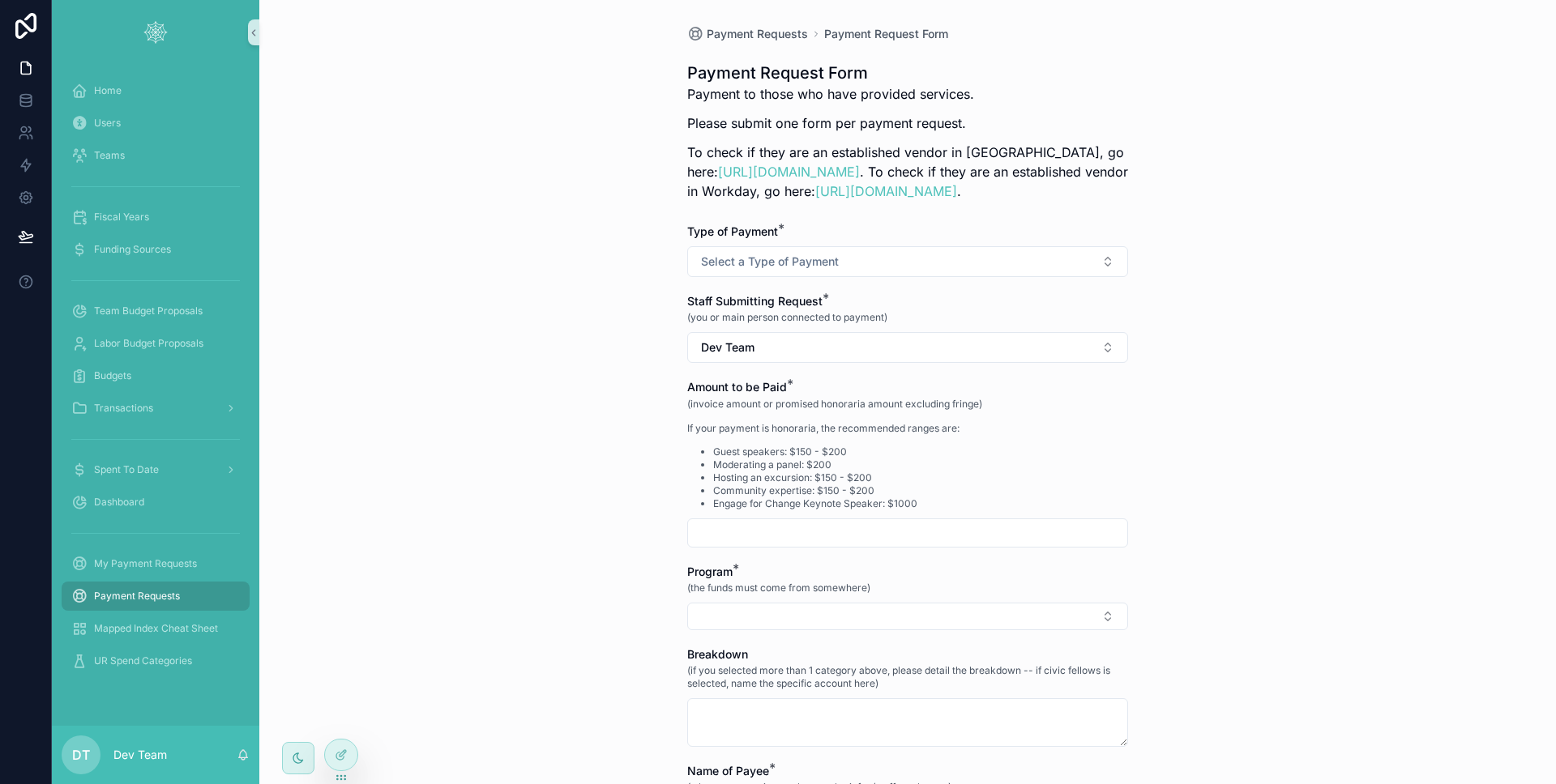
click at [513, 376] on div "Payment Requests Payment Request Form Payment Request Form Payment to those who…" at bounding box center [907, 392] width 1296 height 784
click at [150, 571] on div "My Payment Requests" at bounding box center [155, 563] width 168 height 26
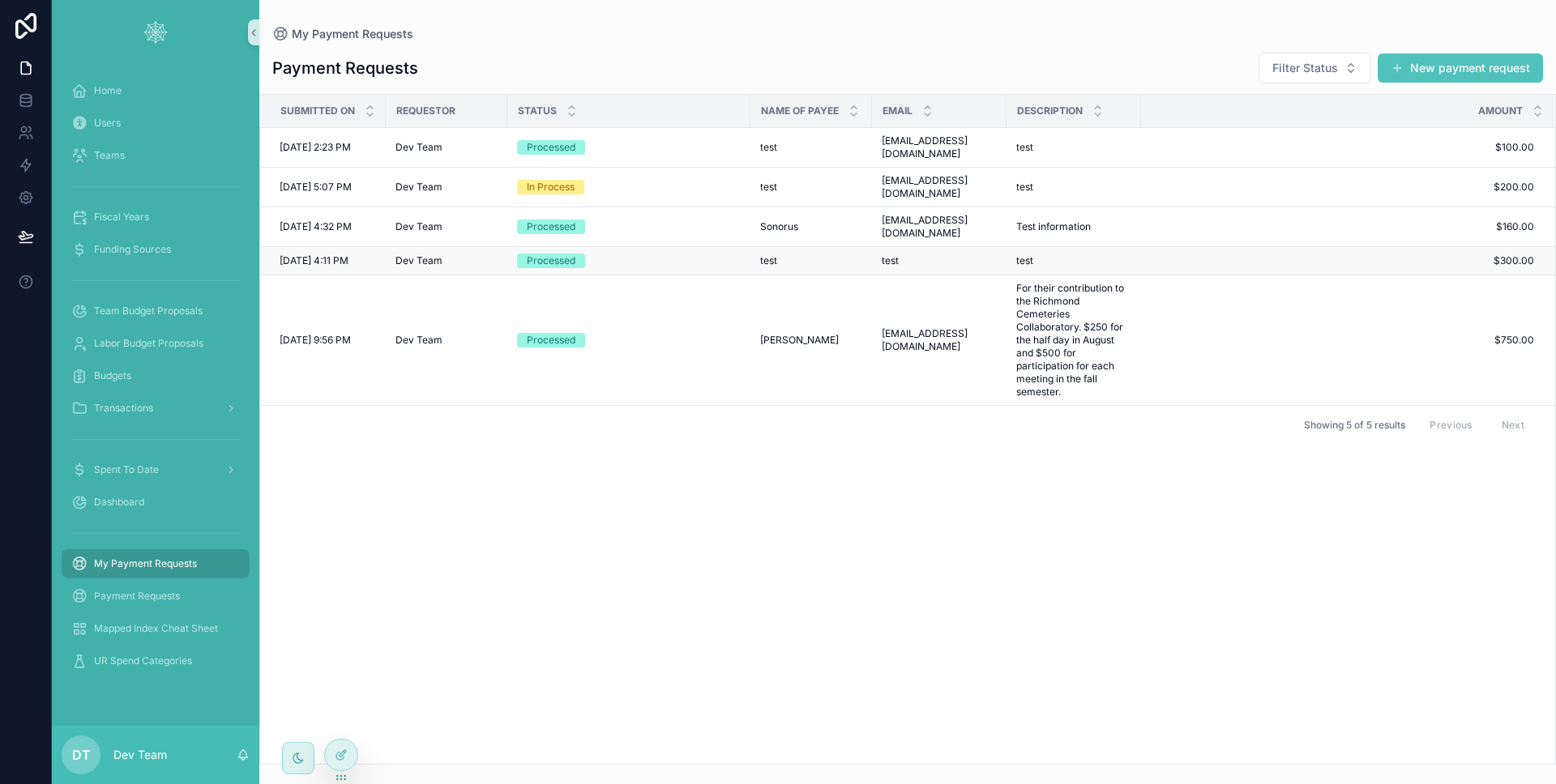
click at [602, 247] on td "Processed" at bounding box center [628, 262] width 243 height 29
click at [606, 254] on div "Processed" at bounding box center [628, 261] width 224 height 14
click at [607, 254] on div "Processed" at bounding box center [628, 261] width 224 height 14
click at [328, 753] on div at bounding box center [341, 755] width 32 height 30
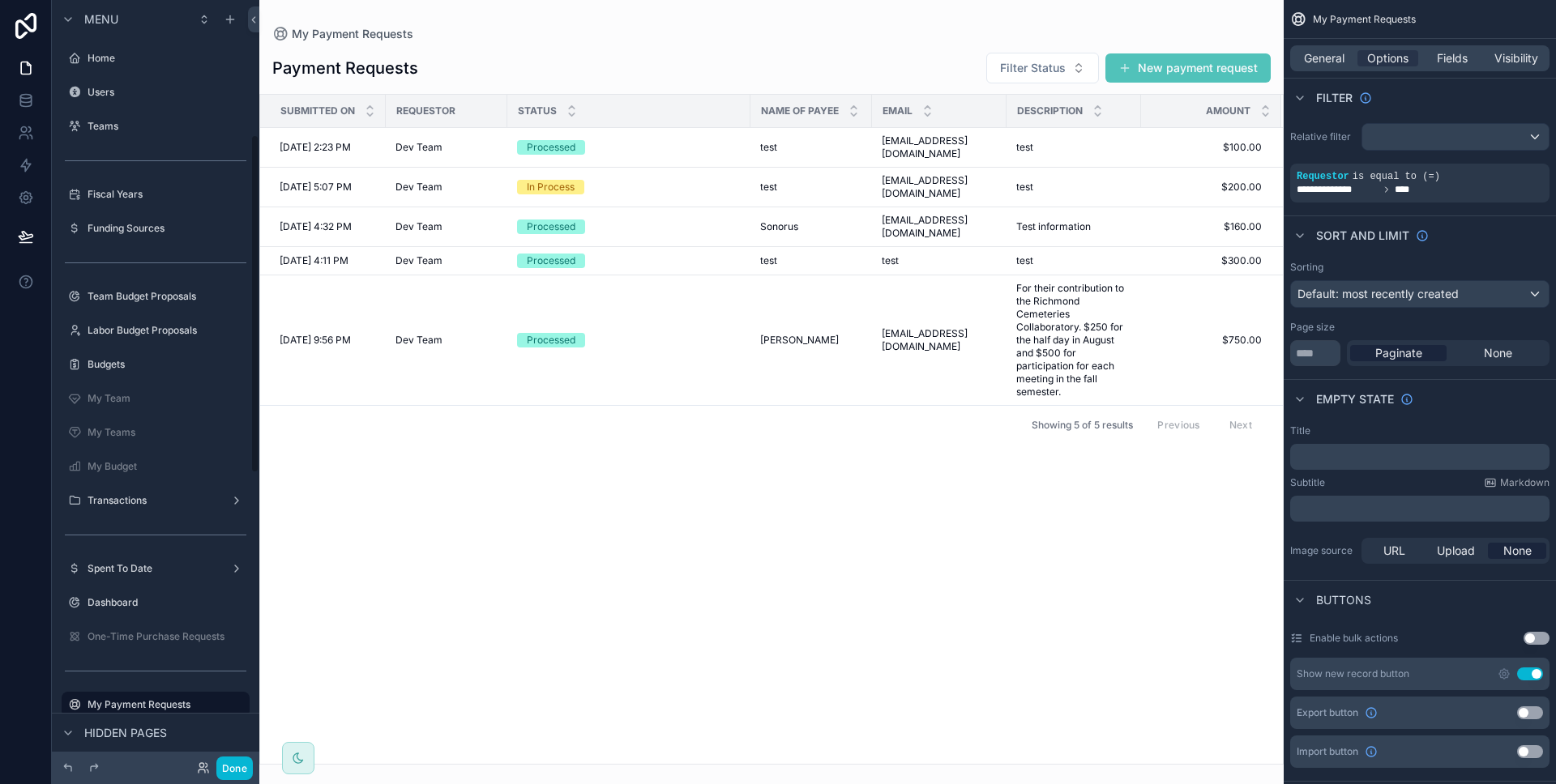
scroll to position [304, 0]
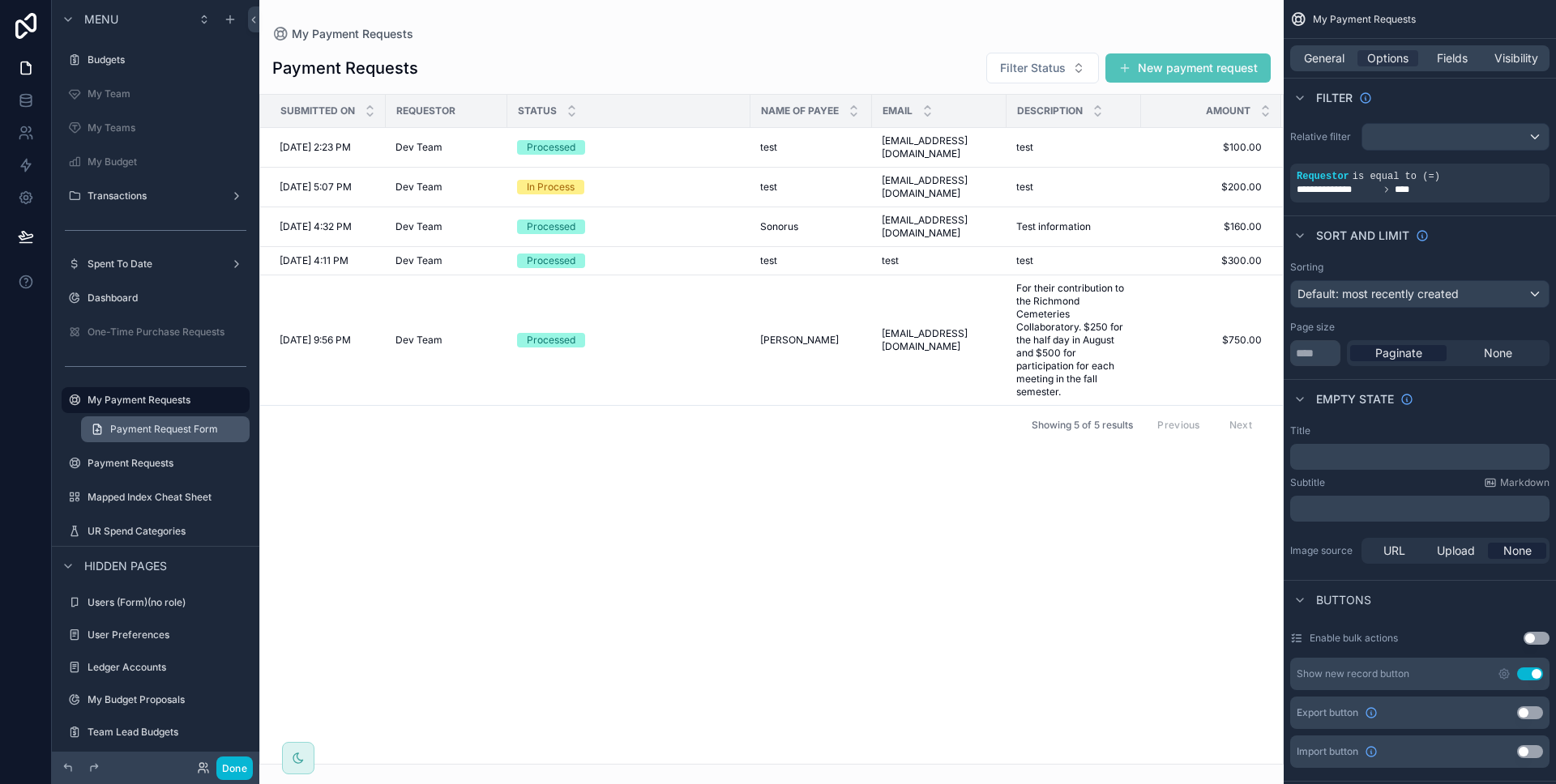
click at [165, 432] on span "Payment Request Form" at bounding box center [164, 429] width 108 height 13
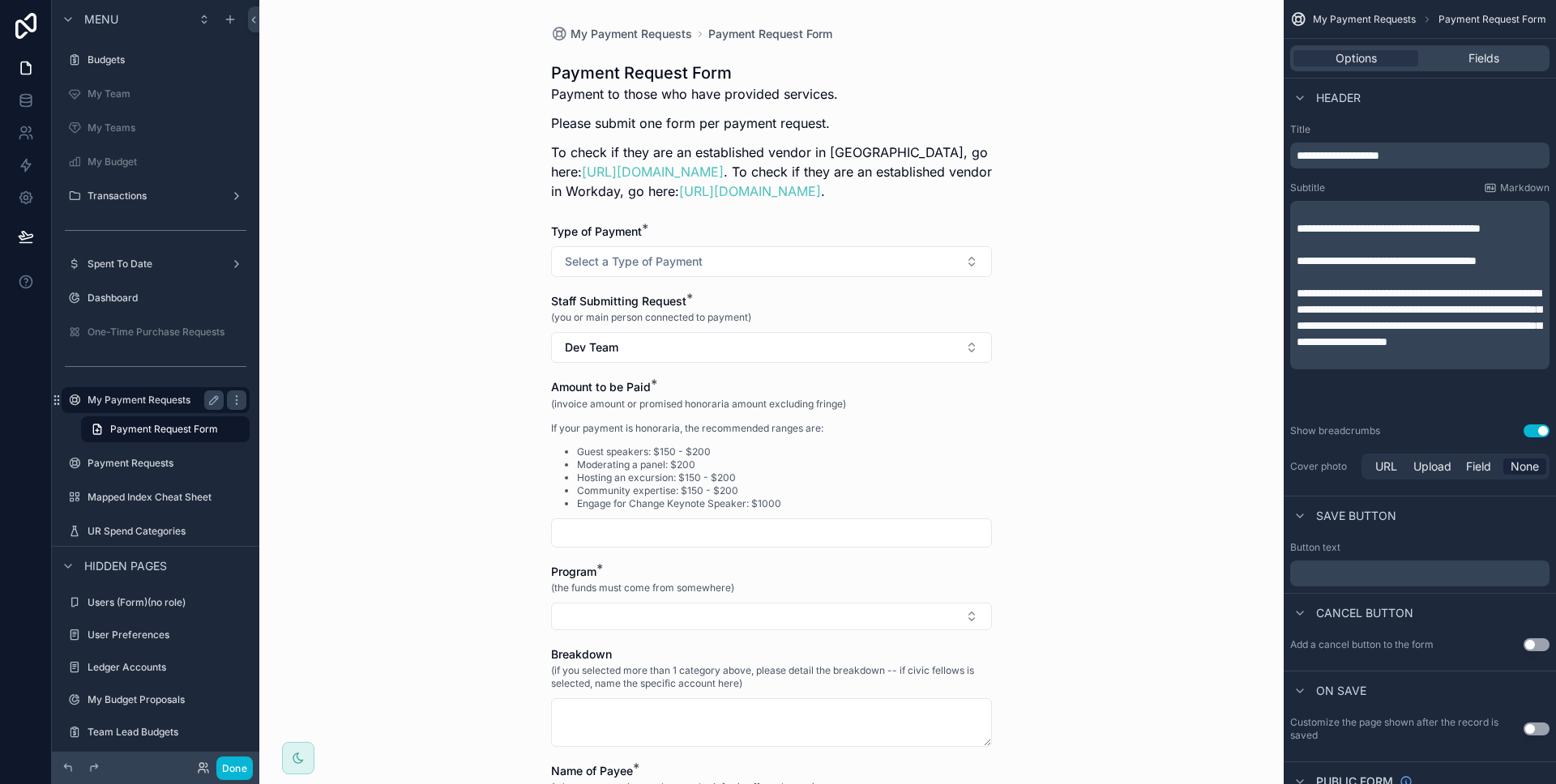
click at [161, 407] on div "My Payment Requests" at bounding box center [155, 400] width 136 height 19
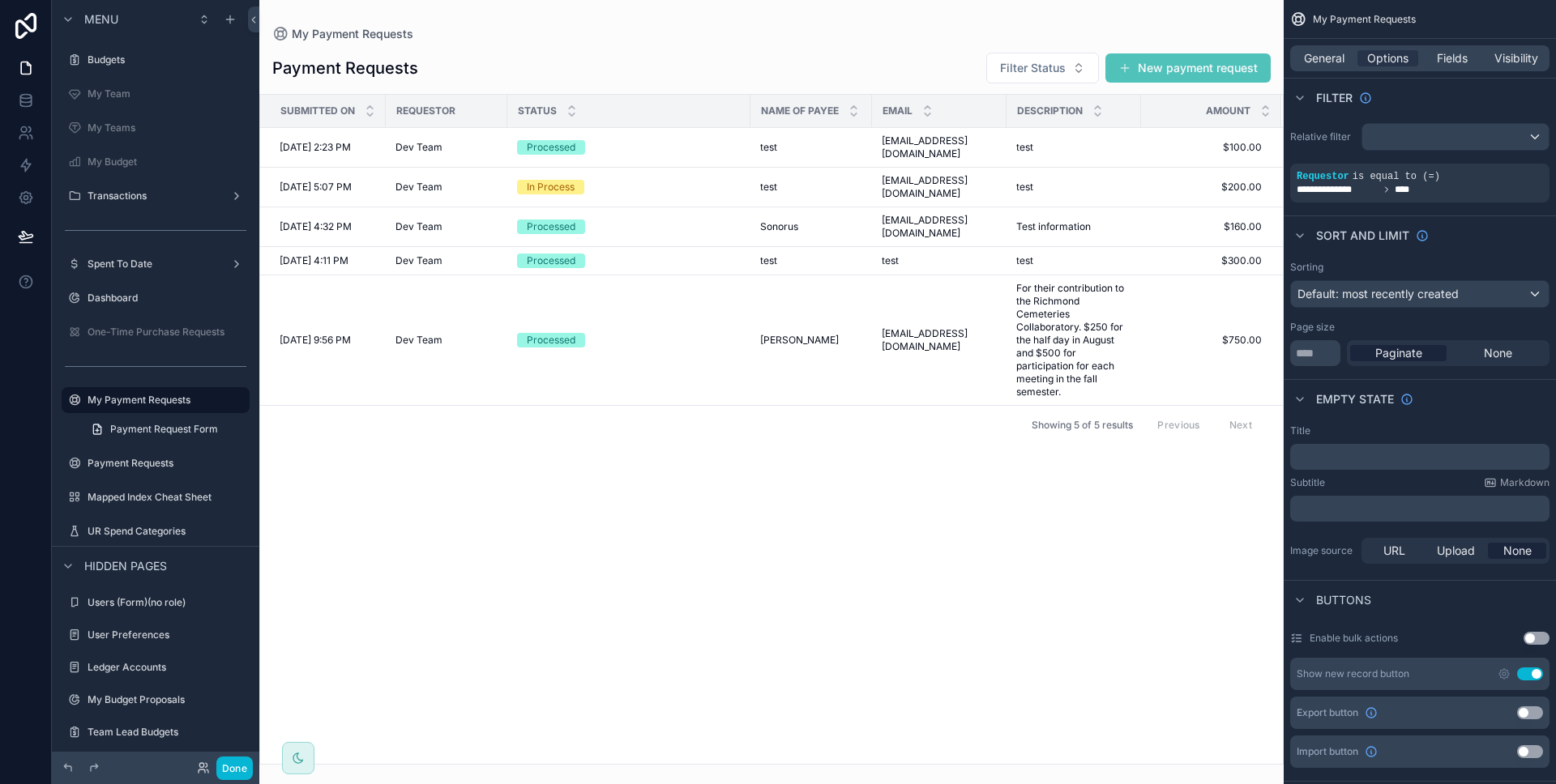
click at [669, 192] on div "scrollable content" at bounding box center [771, 392] width 1024 height 784
click at [671, 220] on div "Processed" at bounding box center [628, 226] width 224 height 14
click at [242, 761] on button "Done" at bounding box center [234, 768] width 36 height 24
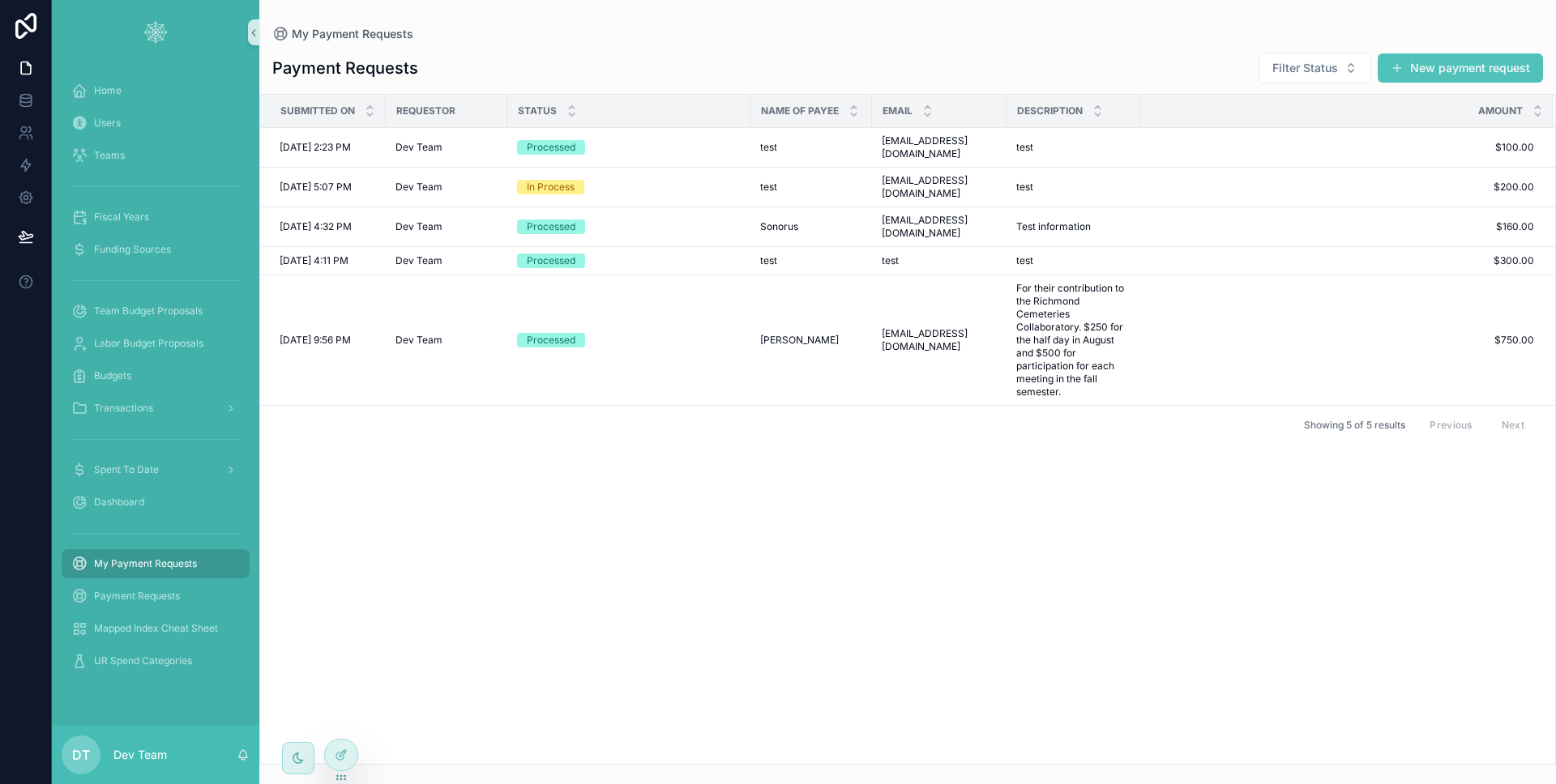
click at [592, 508] on div "Submitted on Requestor Status Name of Payee Email Description Amount [DATE] 2:2…" at bounding box center [907, 429] width 1295 height 669
